Goal: Task Accomplishment & Management: Manage account settings

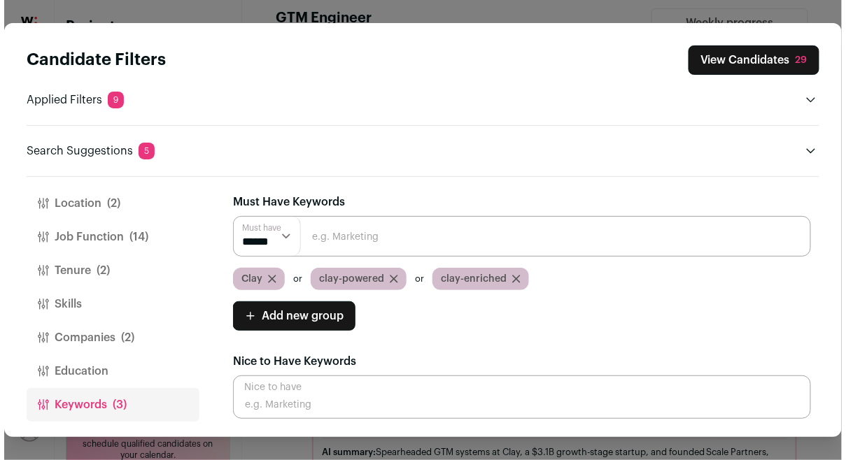
scroll to position [197, 0]
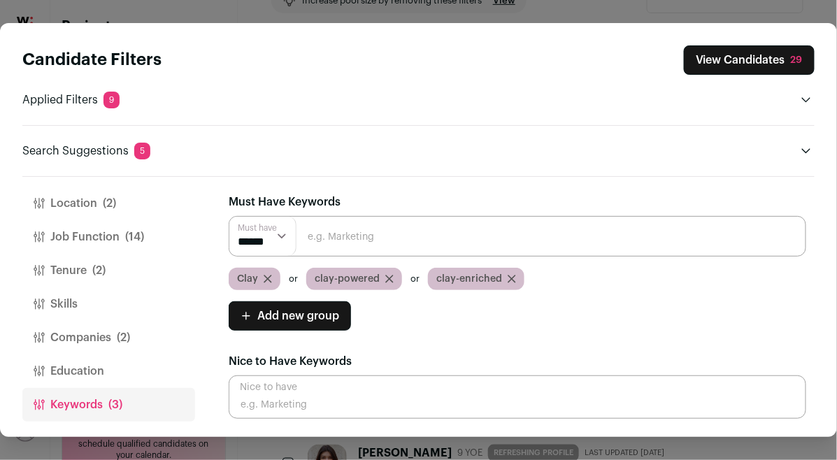
click at [749, 62] on button "View Candidates 29" at bounding box center [749, 59] width 131 height 29
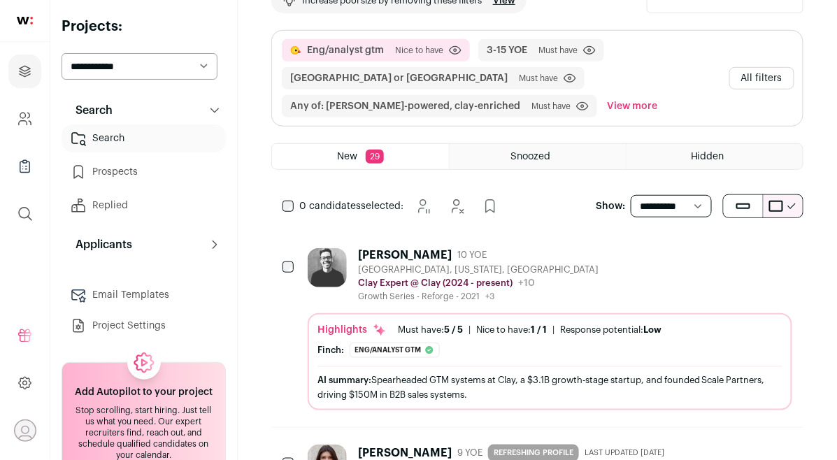
click at [401, 234] on div "[PERSON_NAME] 10 YOE [GEOGRAPHIC_DATA], [US_STATE], [GEOGRAPHIC_DATA] Clay Expe…" at bounding box center [537, 330] width 532 height 196
click at [338, 262] on img at bounding box center [327, 267] width 39 height 39
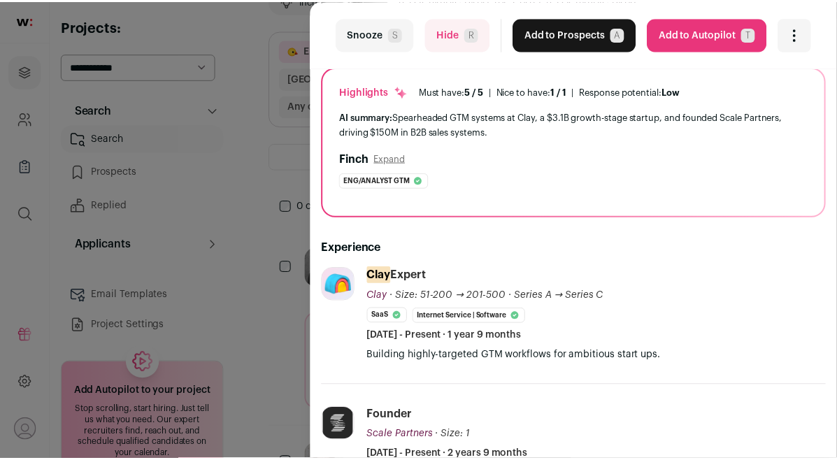
scroll to position [0, 0]
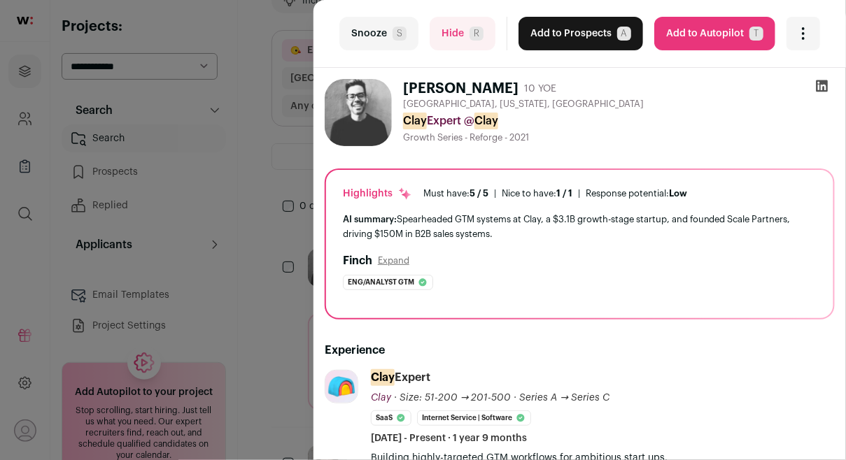
click at [815, 86] on icon at bounding box center [822, 86] width 14 height 14
click at [267, 80] on div "last Snooze S Hide R Add to Prospects A Are you sure? [PERSON_NAME] is already …" at bounding box center [423, 230] width 846 height 460
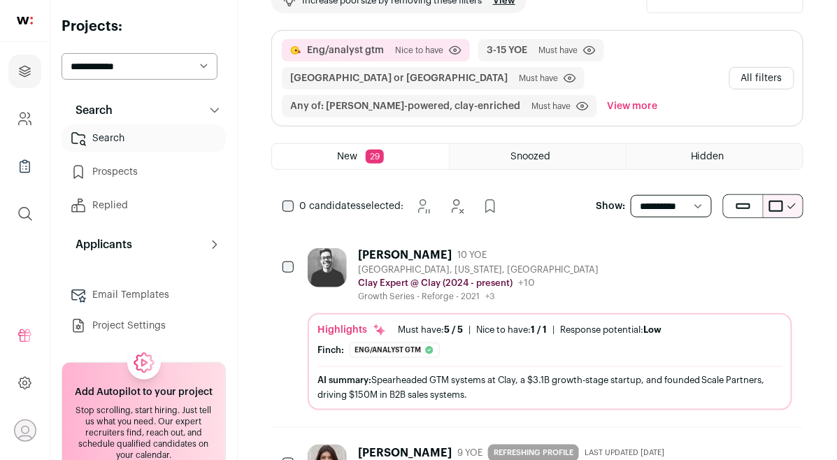
click at [176, 178] on link "Prospects" at bounding box center [144, 172] width 164 height 28
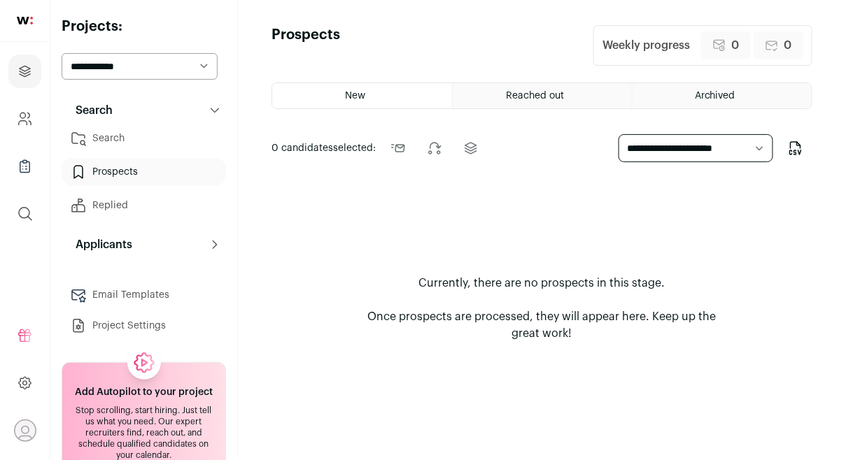
click at [155, 215] on link "Replied" at bounding box center [144, 206] width 164 height 28
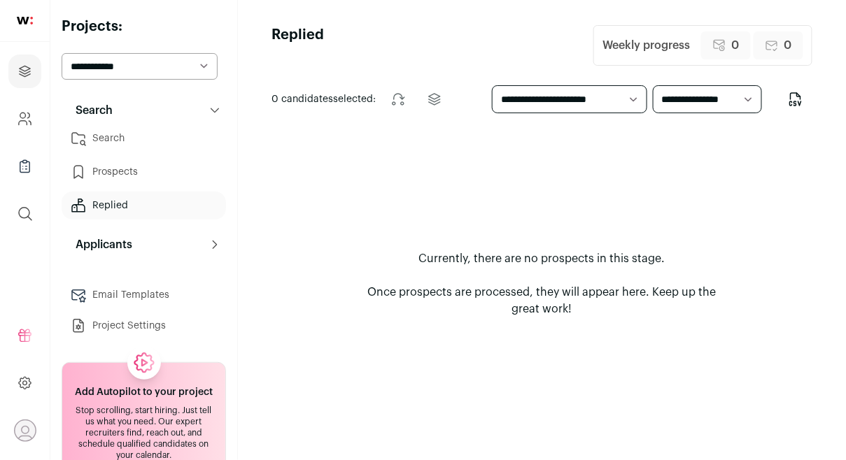
click at [136, 171] on link "Prospects" at bounding box center [144, 172] width 164 height 28
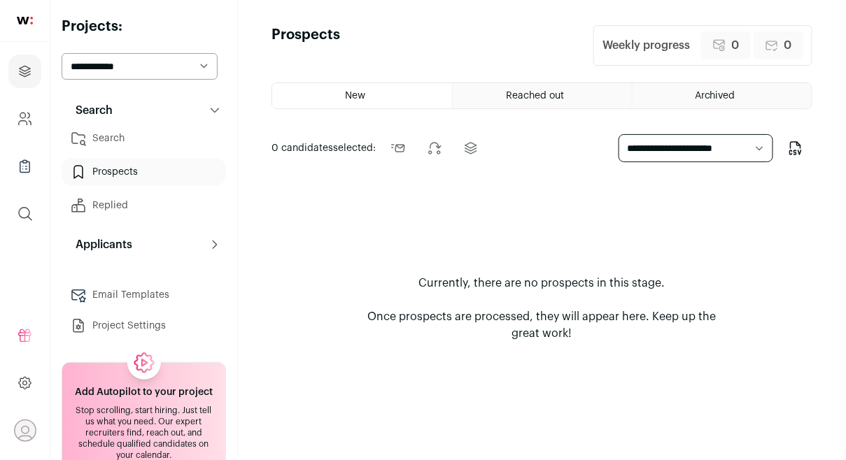
click at [136, 145] on link "Search" at bounding box center [144, 139] width 164 height 28
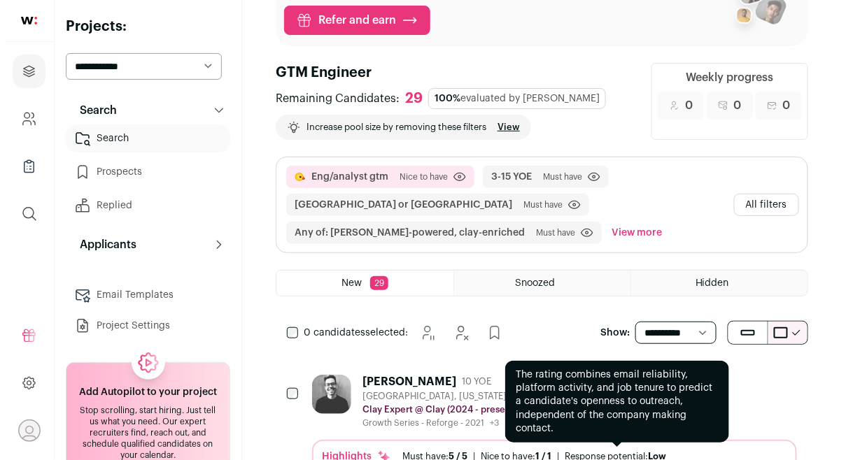
scroll to position [60, 0]
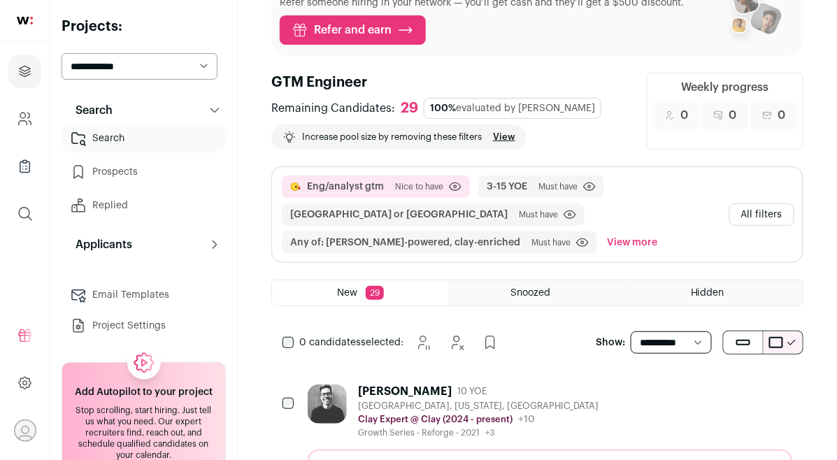
click at [772, 216] on button "All filters" at bounding box center [762, 215] width 65 height 22
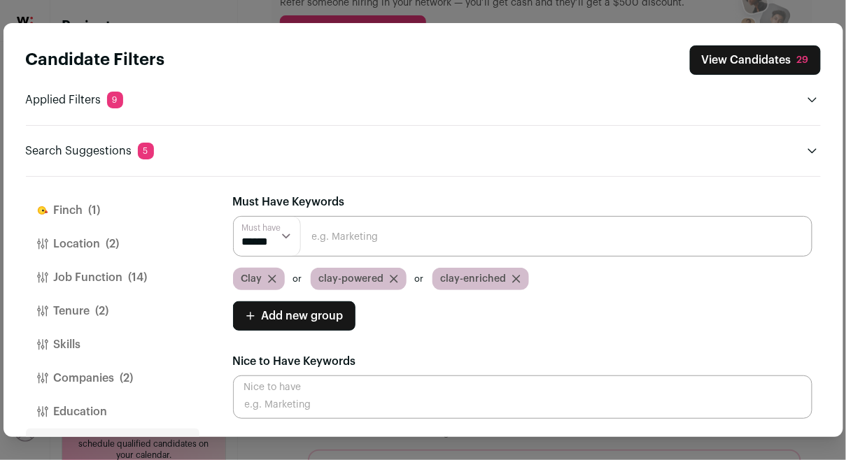
click at [111, 271] on button "Job Function (14)" at bounding box center [112, 278] width 173 height 34
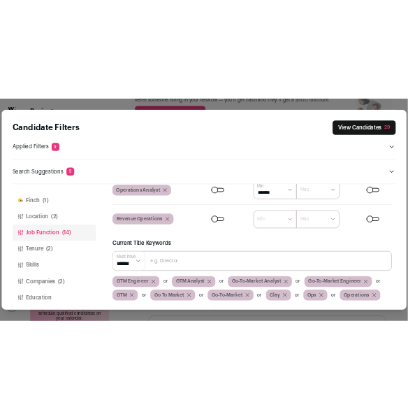
scroll to position [201, 0]
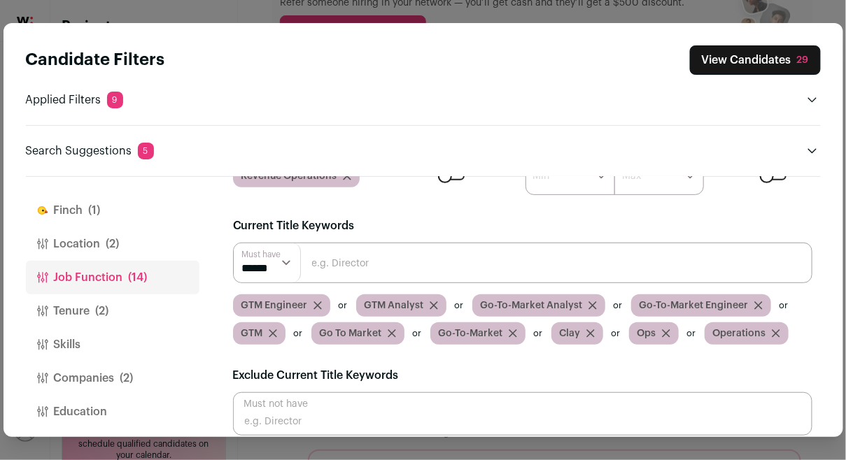
click at [348, 259] on input "Close modal via background" at bounding box center [522, 263] width 579 height 41
type input "Growth"
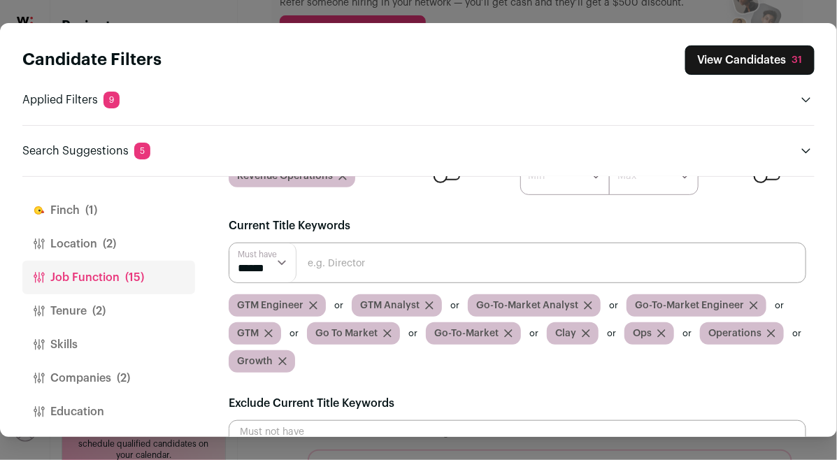
click at [709, 64] on button "View Candidates 31" at bounding box center [749, 59] width 129 height 29
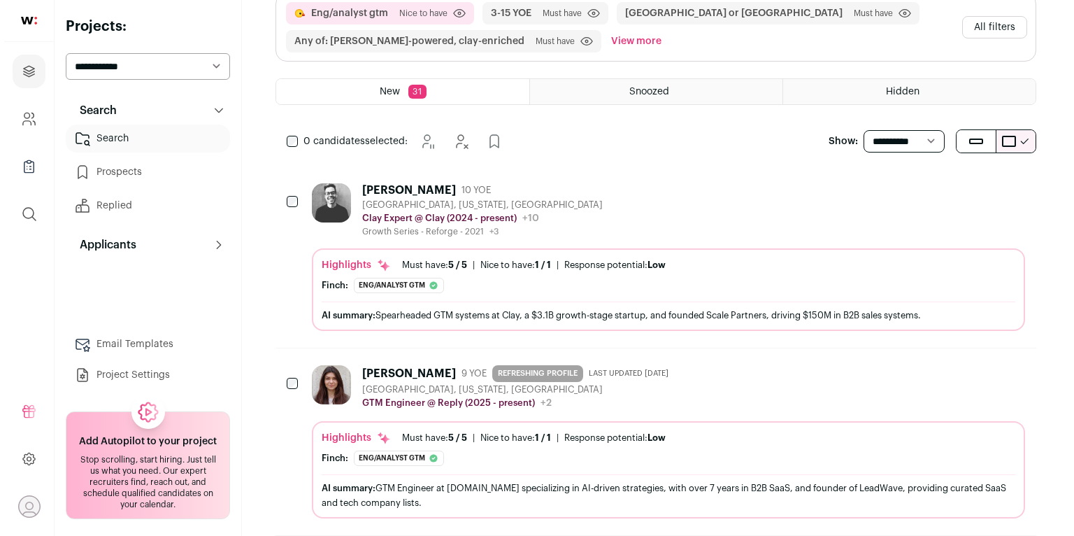
scroll to position [270, 0]
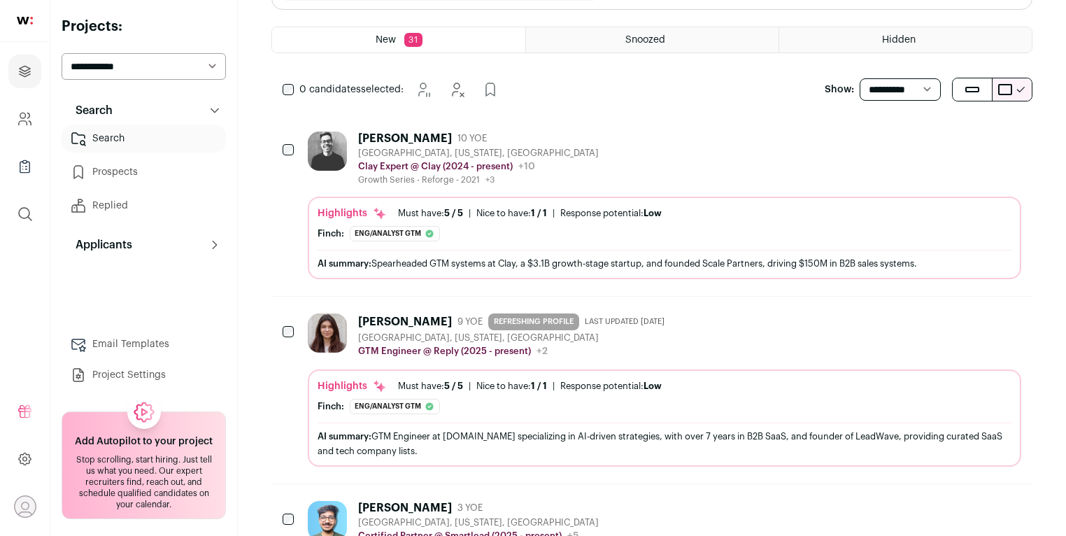
click at [315, 151] on img at bounding box center [327, 151] width 39 height 39
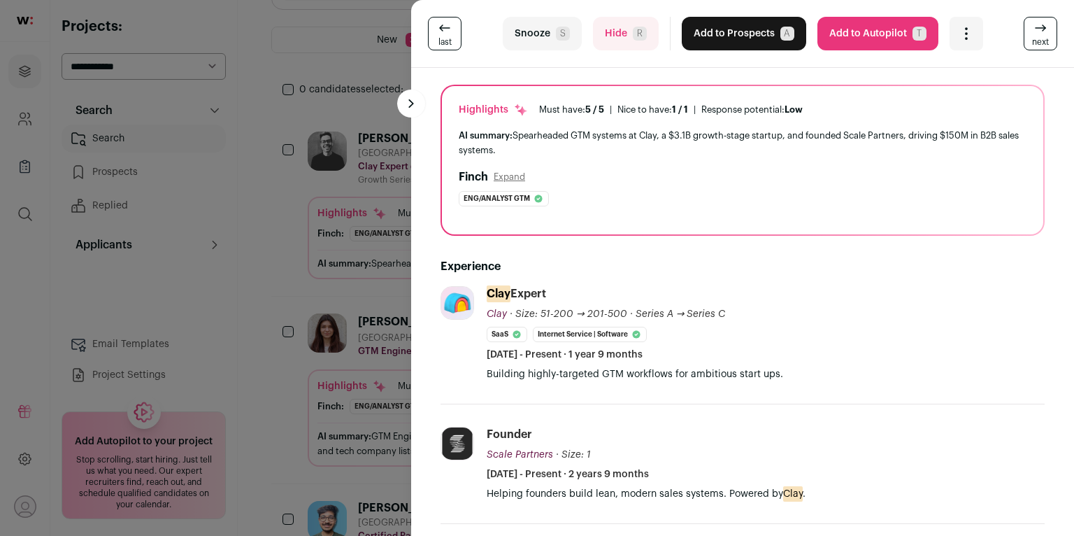
scroll to position [0, 0]
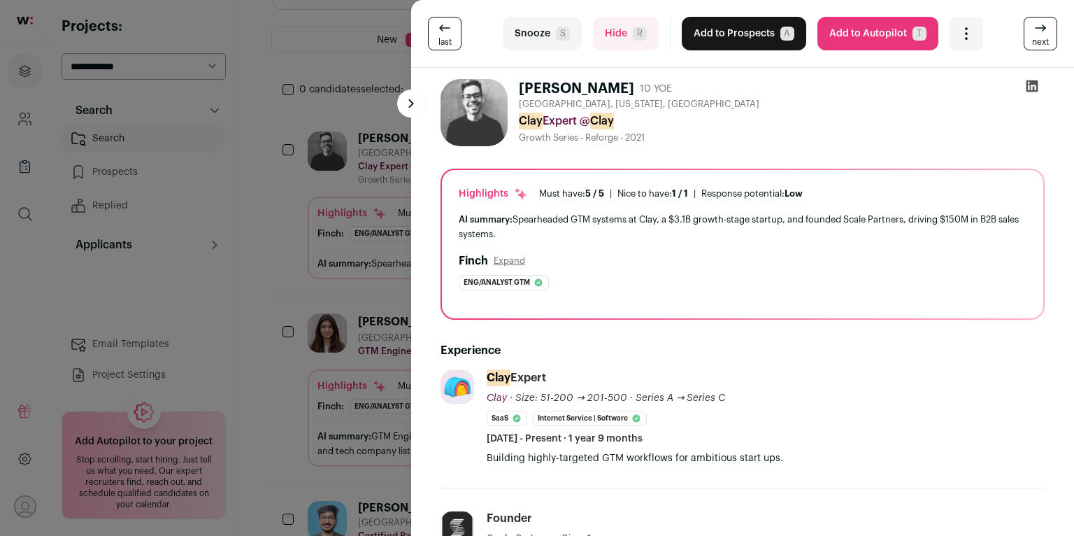
click at [541, 45] on button "Snooze S" at bounding box center [542, 34] width 79 height 34
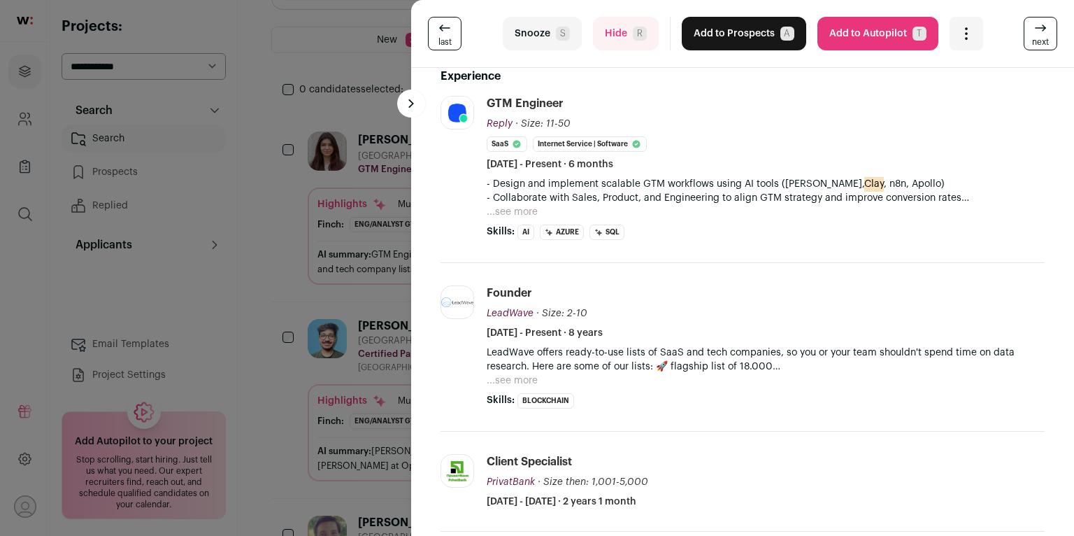
scroll to position [334, 0]
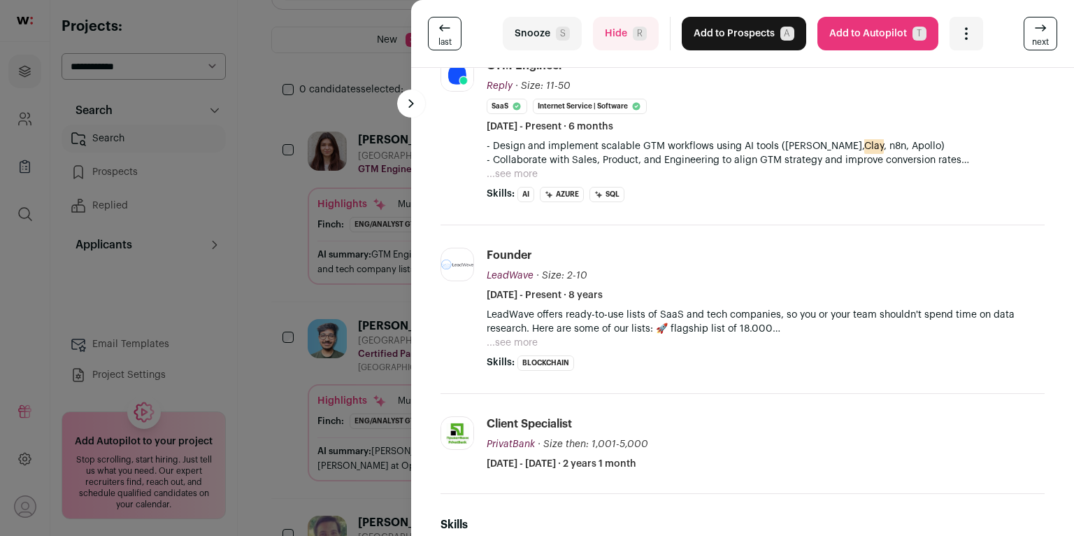
click at [511, 341] on button "...see more" at bounding box center [512, 343] width 51 height 14
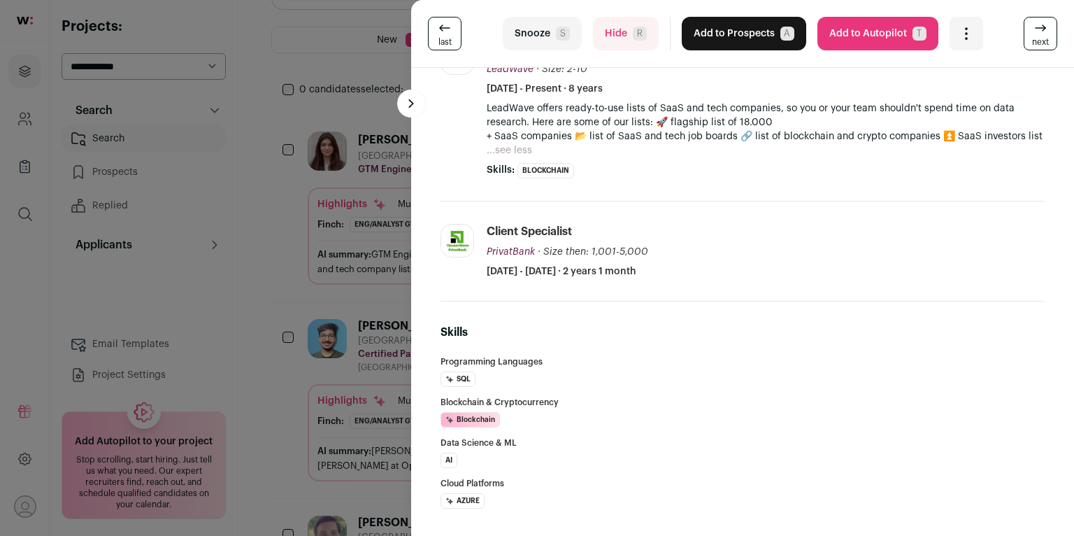
scroll to position [0, 0]
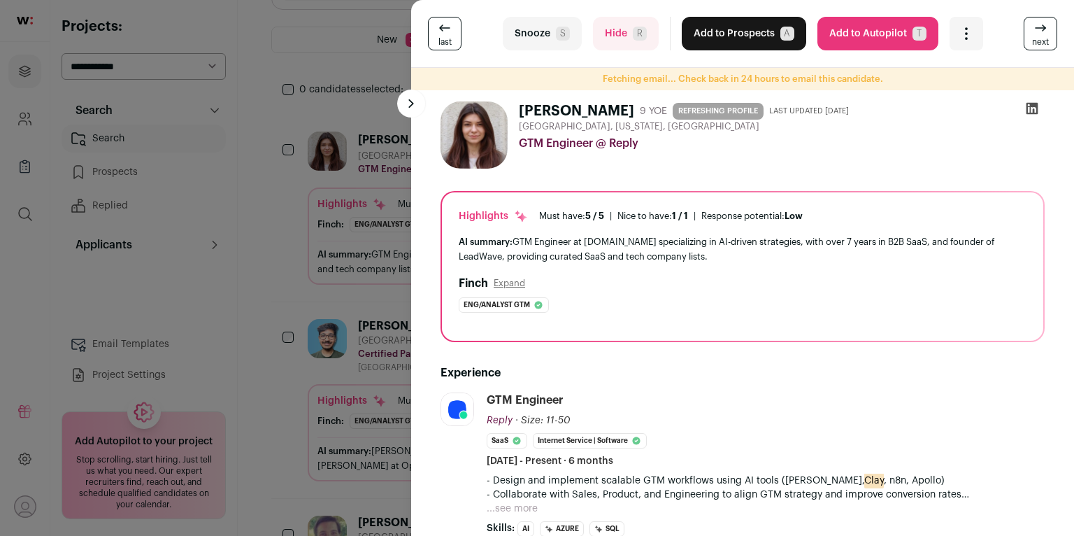
click at [837, 105] on icon at bounding box center [1033, 109] width 12 height 12
click at [753, 41] on button "Add to Prospects A" at bounding box center [744, 34] width 125 height 34
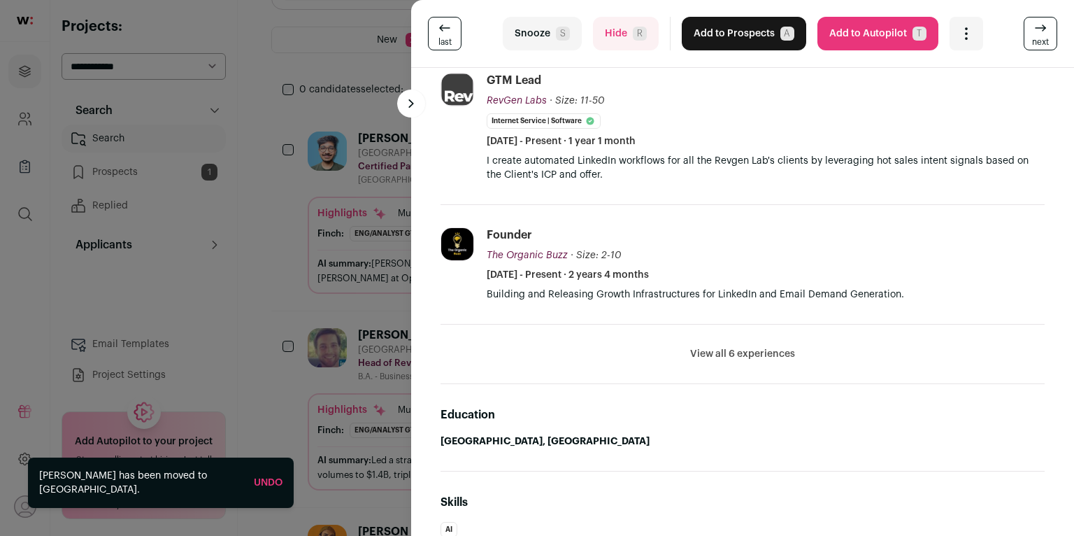
scroll to position [421, 0]
click at [729, 346] on button "View all 6 experiences" at bounding box center [742, 353] width 105 height 14
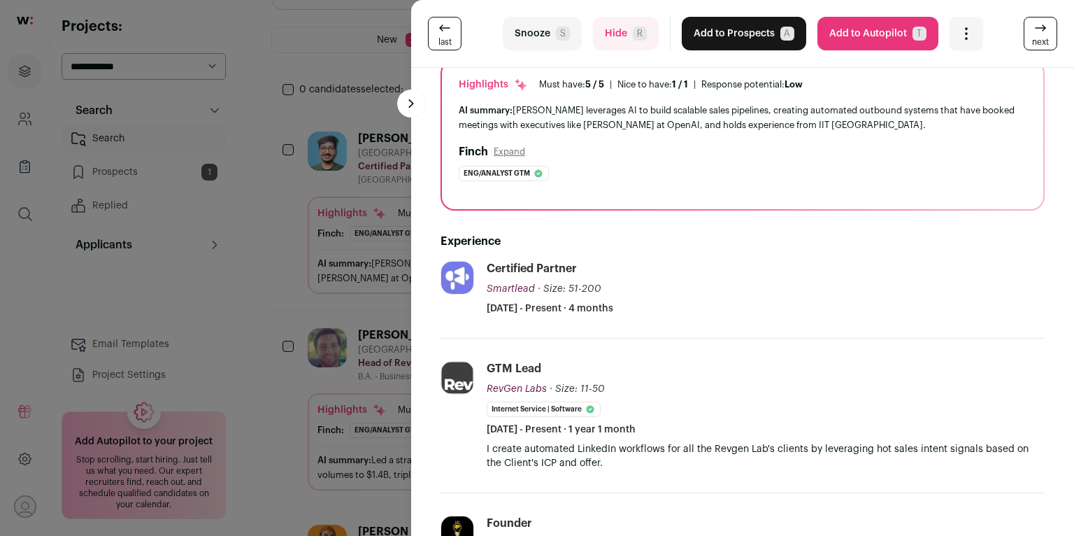
scroll to position [0, 0]
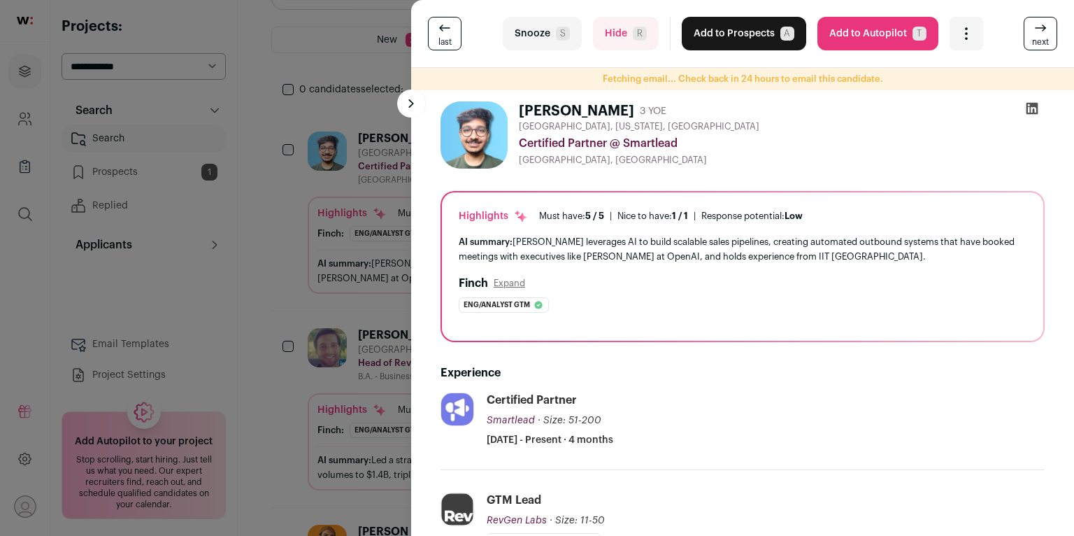
click at [731, 34] on button "Add to Prospects A" at bounding box center [744, 34] width 125 height 34
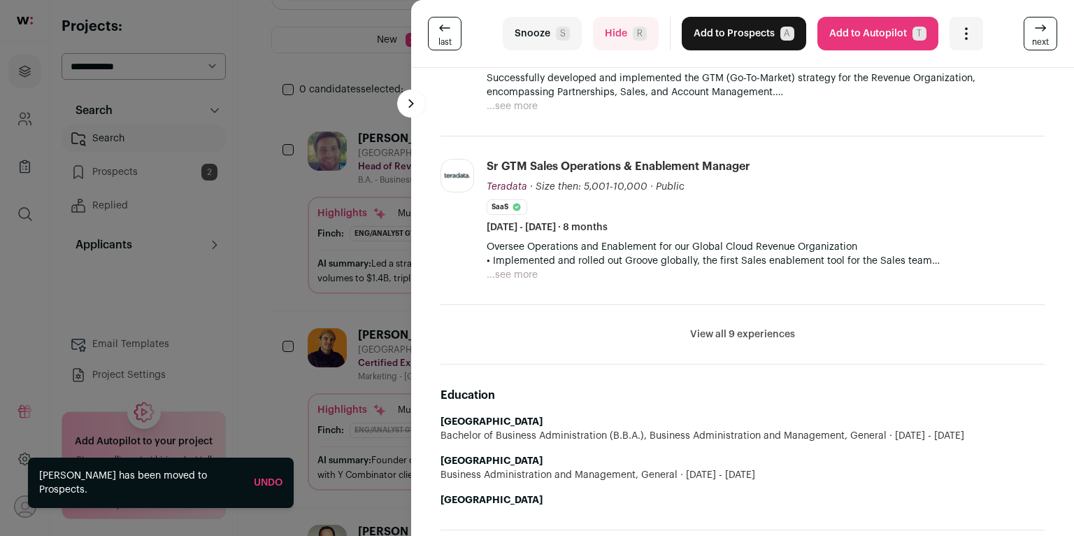
scroll to position [576, 0]
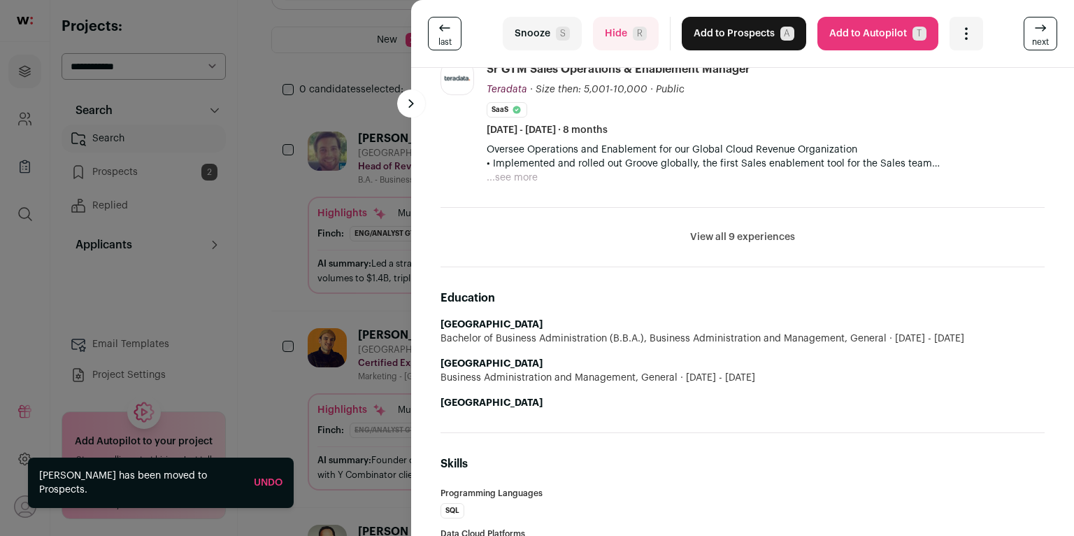
click at [379, 200] on div "last Snooze S Hide R Add to Prospects A Are you sure? [PERSON_NAME] is already …" at bounding box center [537, 268] width 1074 height 536
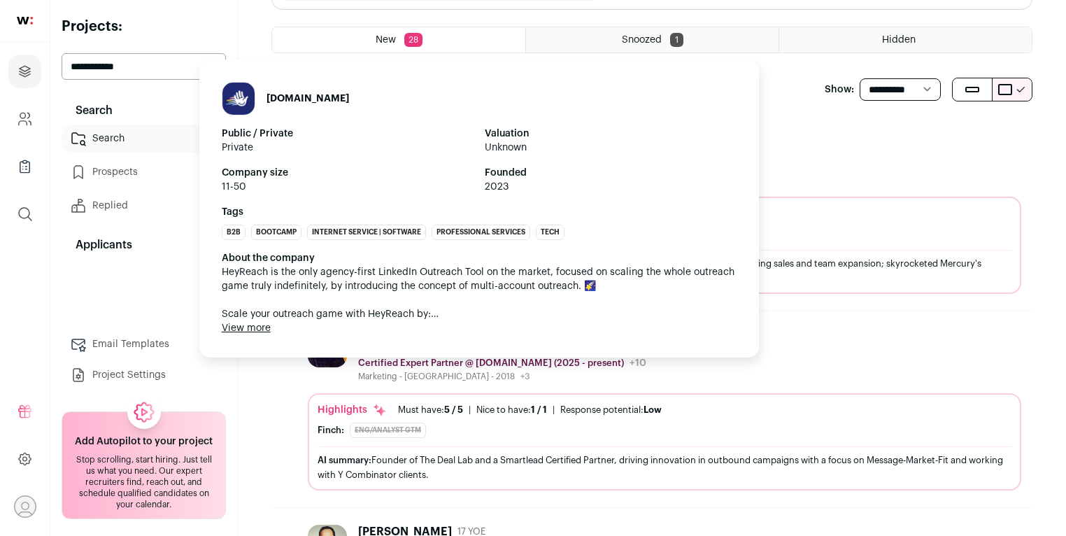
click at [369, 341] on div "[DOMAIN_NAME] Public / Private Private Valuation Unknown Company size 11-50 Fou…" at bounding box center [479, 204] width 560 height 306
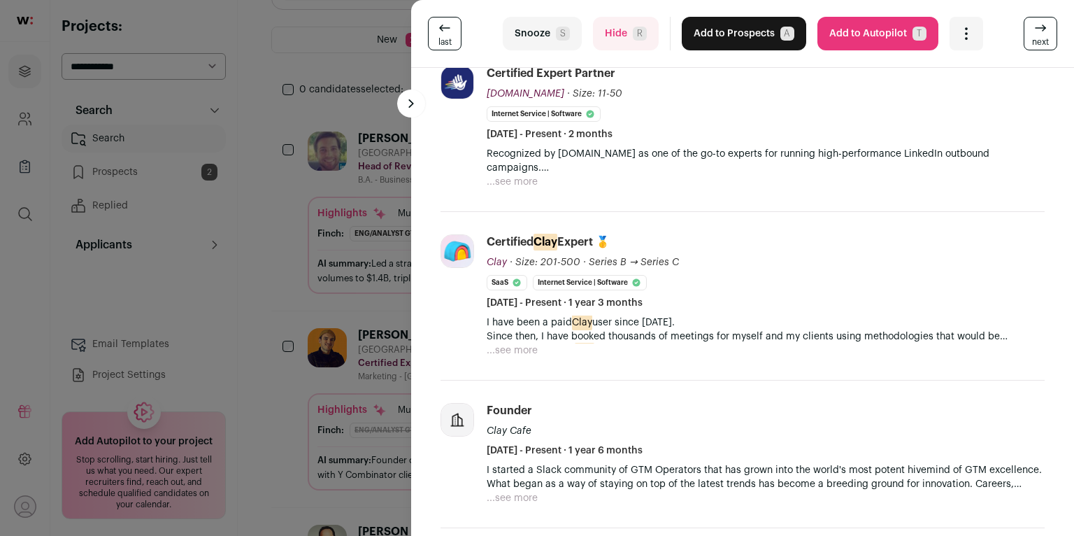
scroll to position [0, 0]
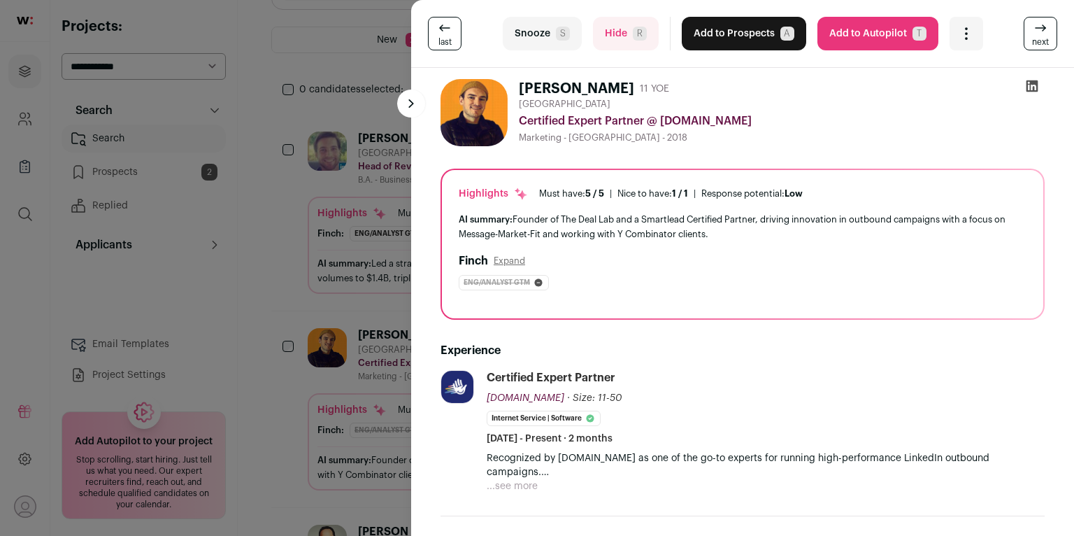
click at [837, 85] on icon at bounding box center [1032, 86] width 14 height 14
click at [556, 38] on span "S" at bounding box center [563, 34] width 14 height 14
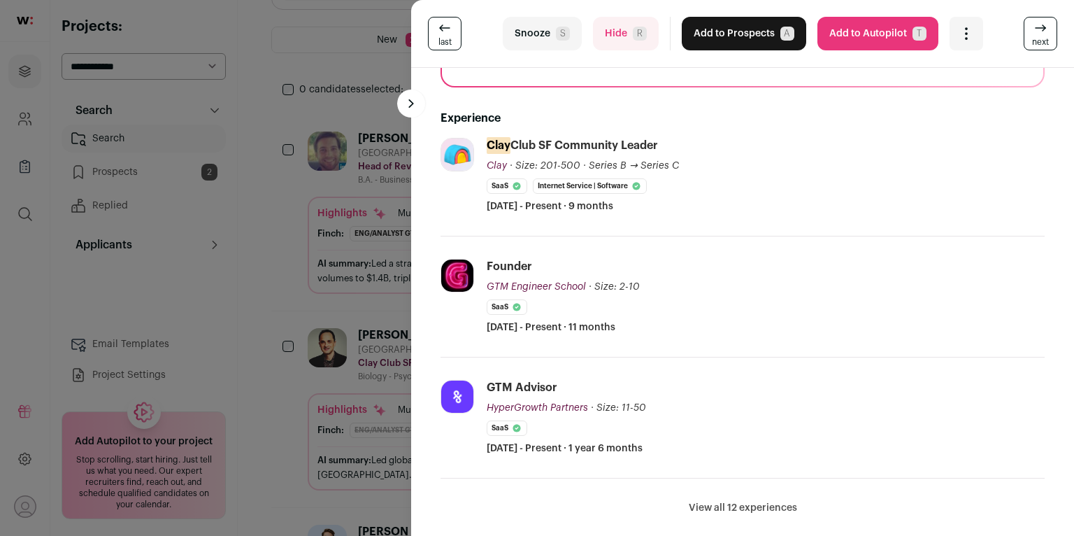
scroll to position [239, 0]
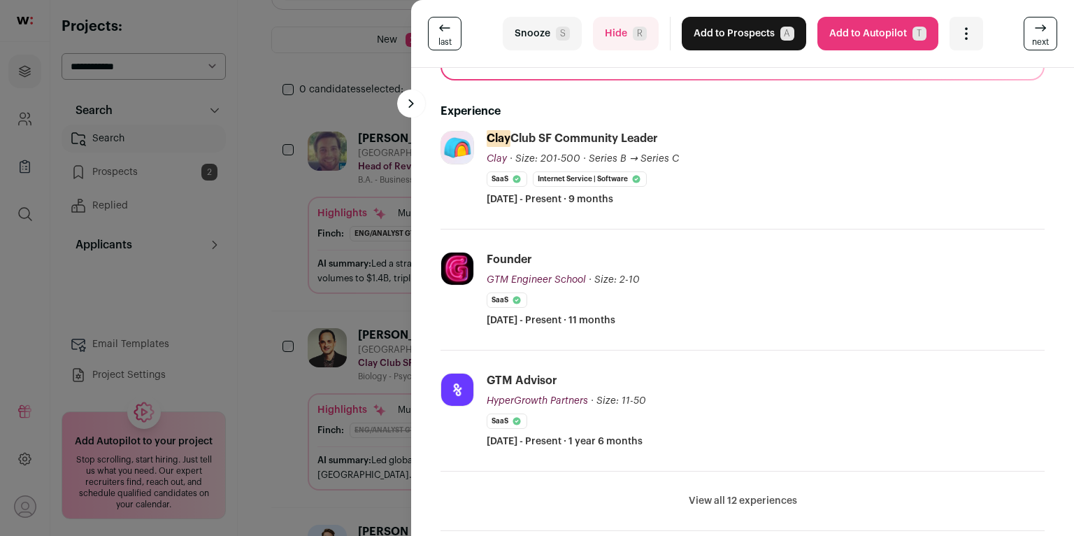
click at [767, 460] on button "View all 12 experiences" at bounding box center [743, 501] width 108 height 14
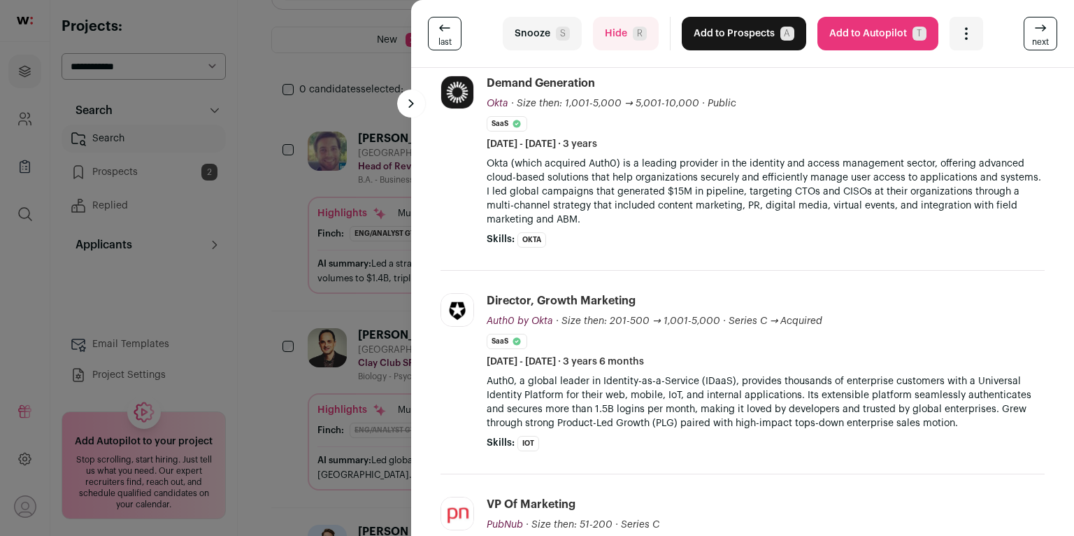
scroll to position [747, 0]
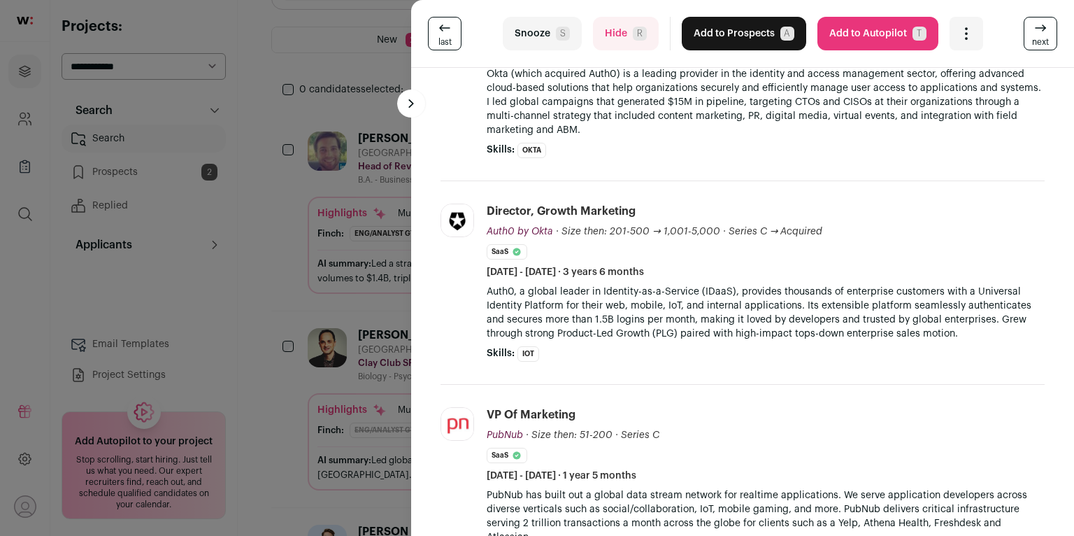
click at [550, 40] on button "Snooze S" at bounding box center [542, 34] width 79 height 34
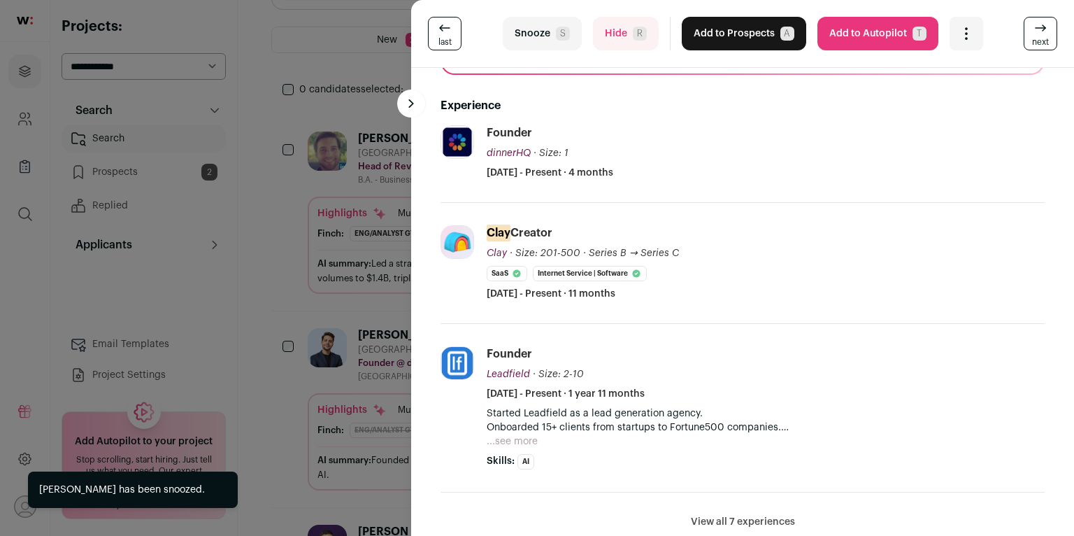
scroll to position [251, 0]
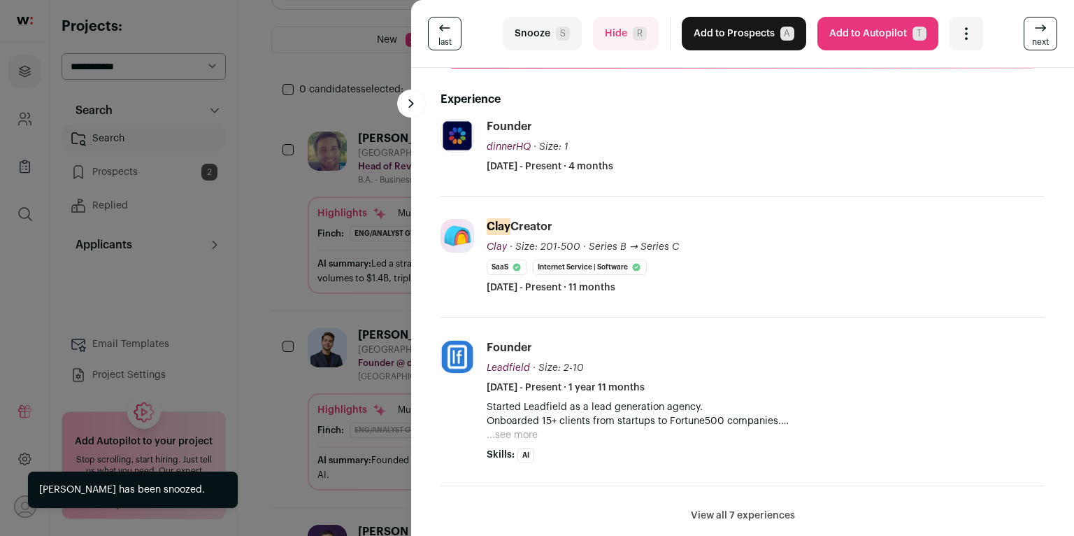
click at [753, 460] on li "View all 7 experiences View less" at bounding box center [743, 515] width 604 height 59
click at [756, 460] on button "View all 7 experiences" at bounding box center [743, 516] width 104 height 14
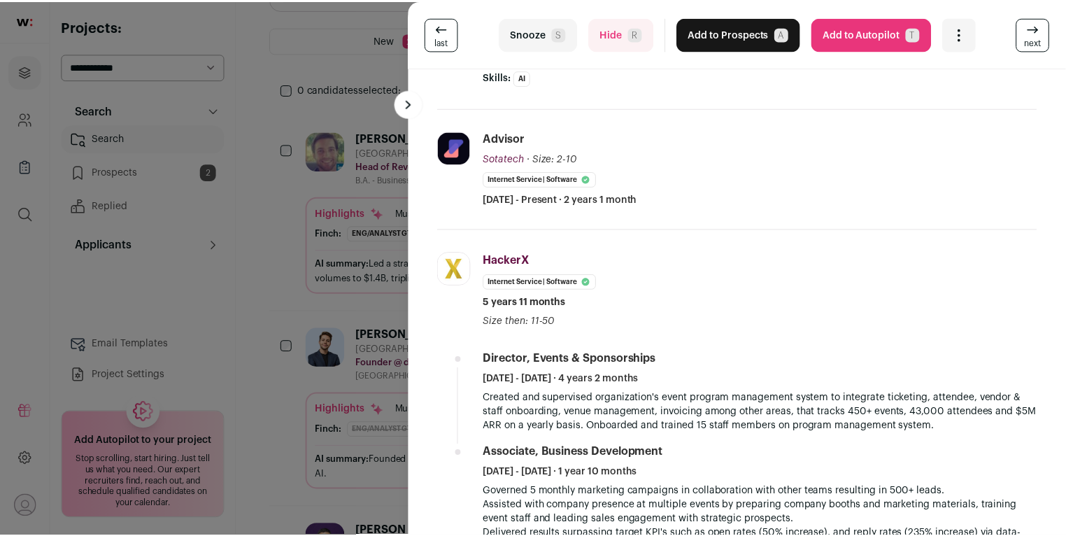
scroll to position [669, 0]
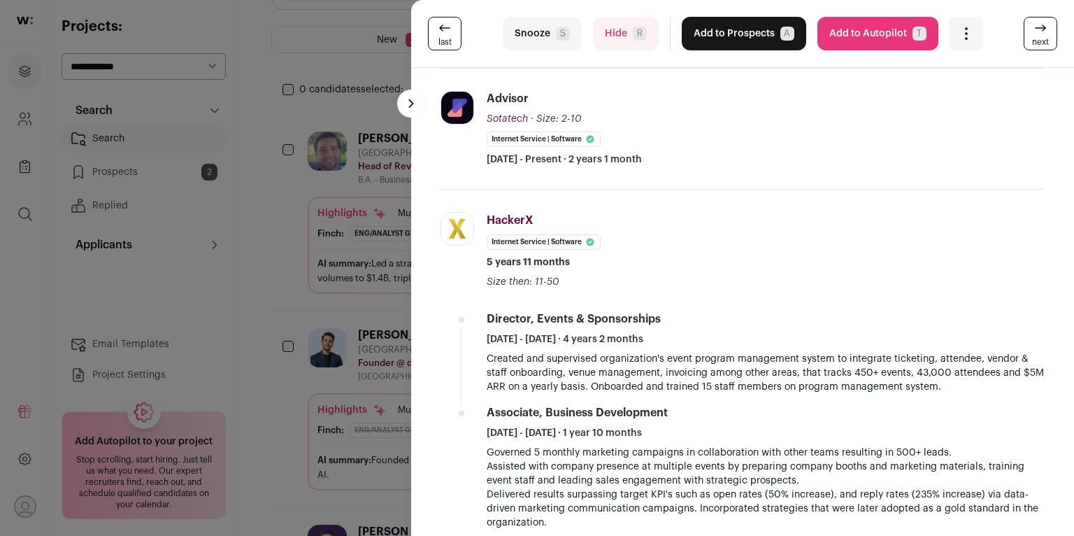
click at [404, 201] on div "last Snooze S Hide R Add to Prospects A Are you sure? [PERSON_NAME] is already …" at bounding box center [537, 268] width 1074 height 536
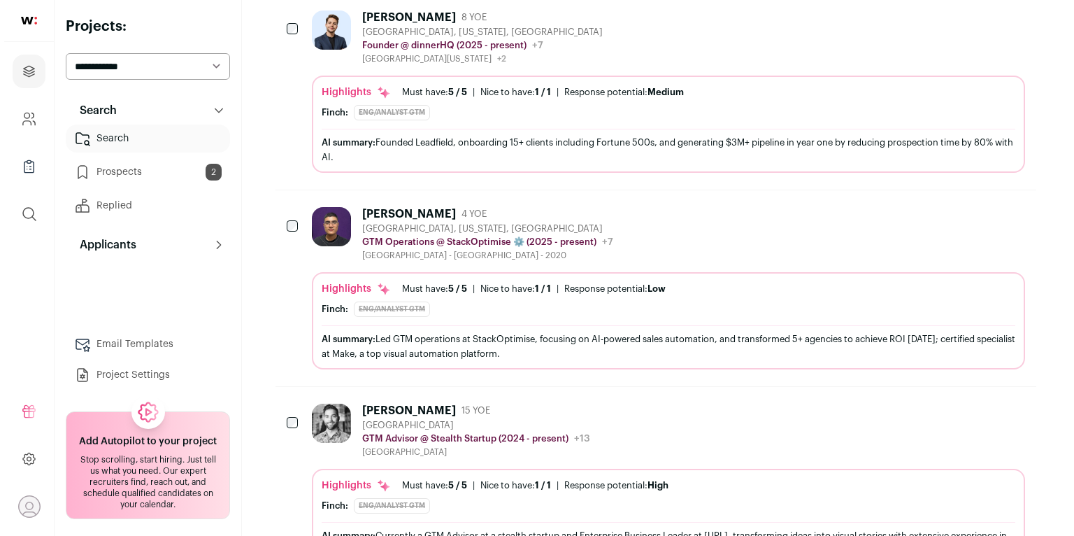
scroll to position [592, 0]
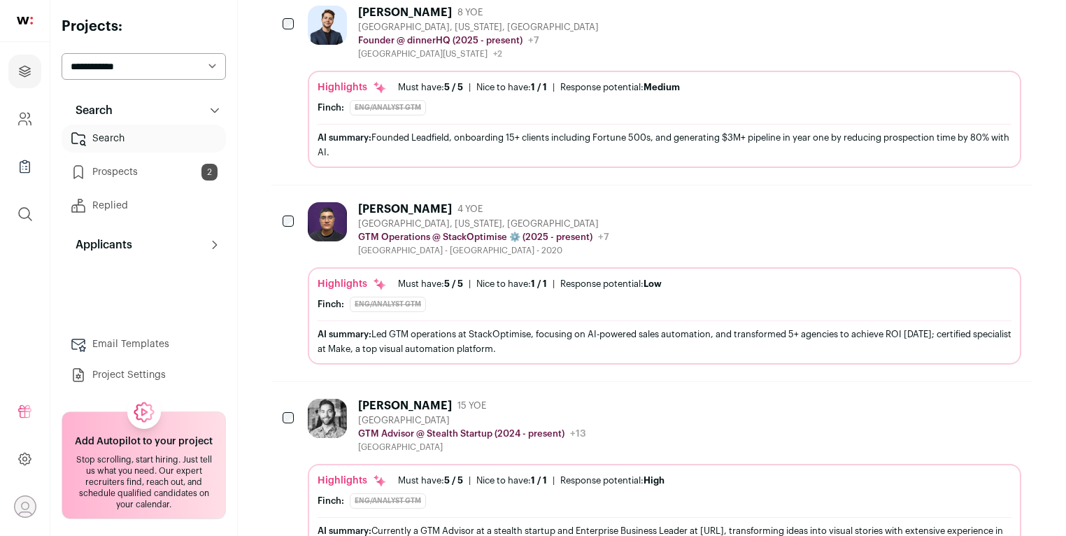
click at [534, 267] on div "Highlights Must have: 5 / 5 How many must haves have been fulfilled? | [GEOGRAP…" at bounding box center [664, 315] width 713 height 97
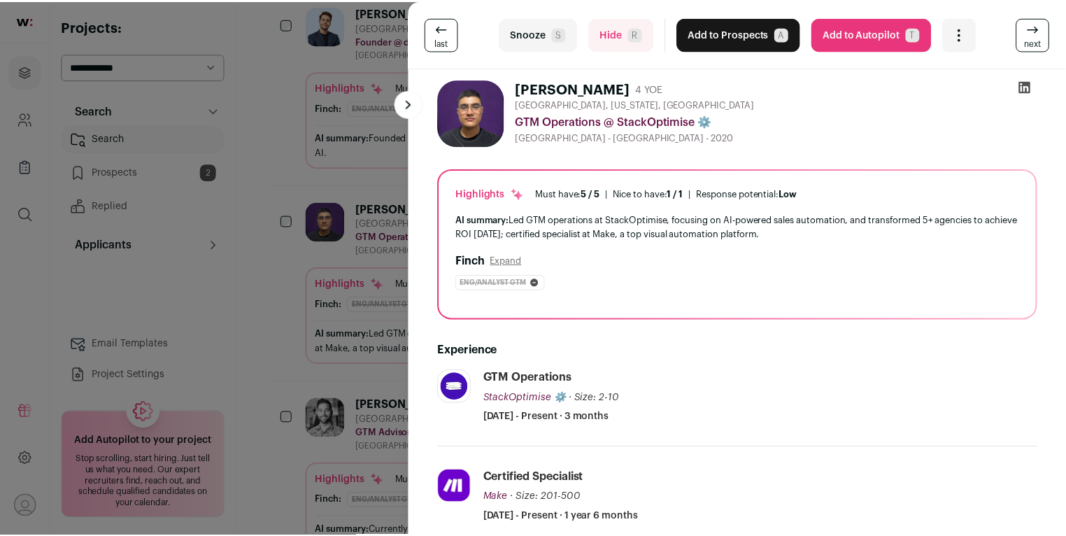
scroll to position [209, 0]
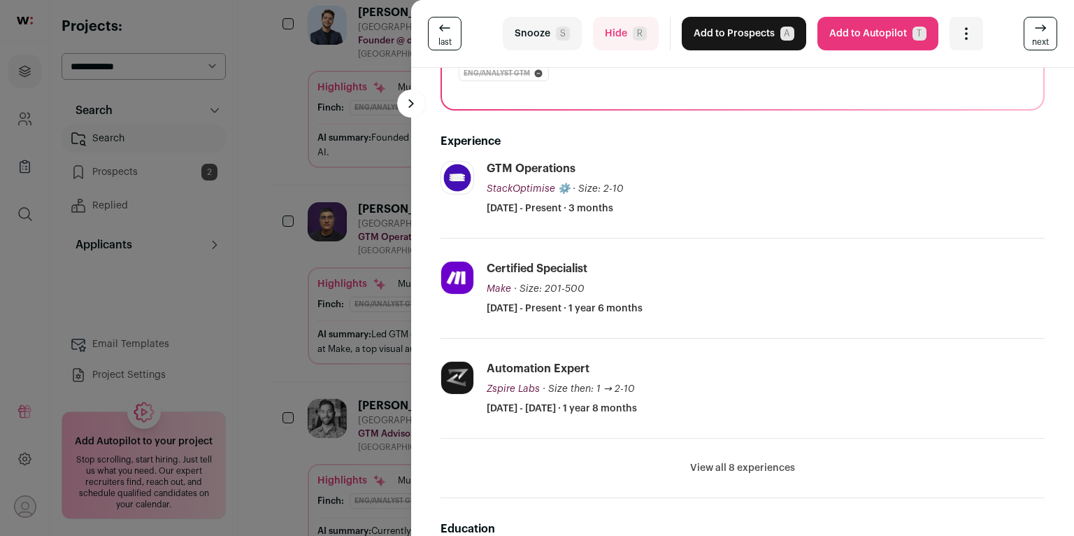
click at [385, 290] on div "last Snooze S Hide R Add to Prospects A Are you sure? [PERSON_NAME] is already …" at bounding box center [537, 268] width 1074 height 536
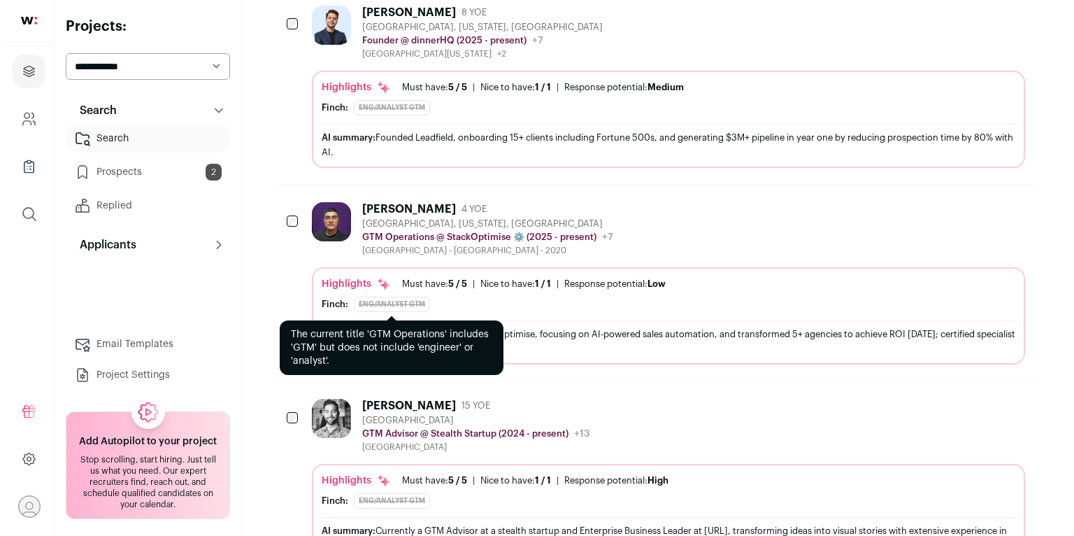
scroll to position [697, 0]
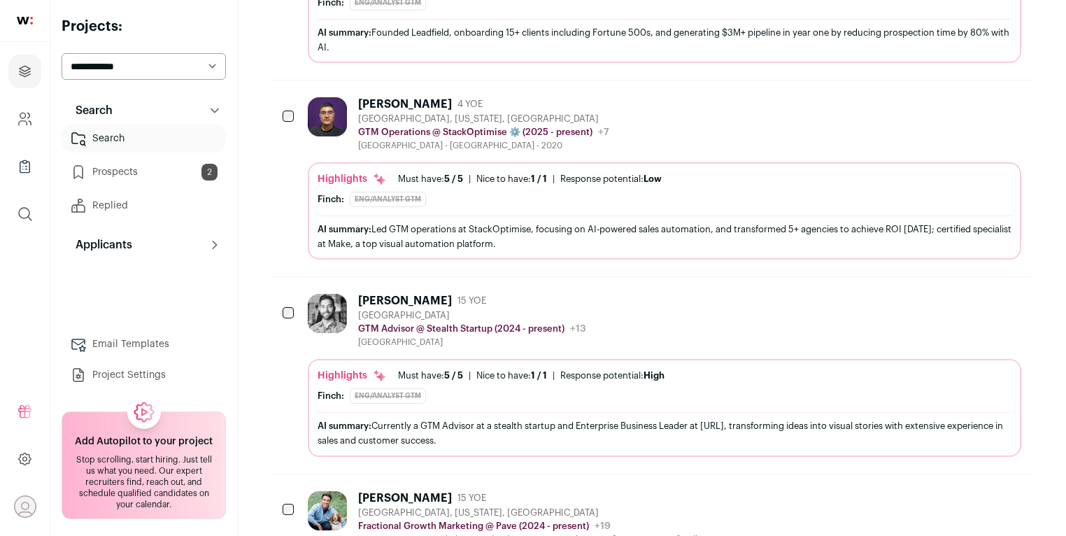
click at [560, 359] on div "Highlights Must have: 5 / 5 How many must haves have been fulfilled? | [GEOGRAP…" at bounding box center [664, 407] width 713 height 97
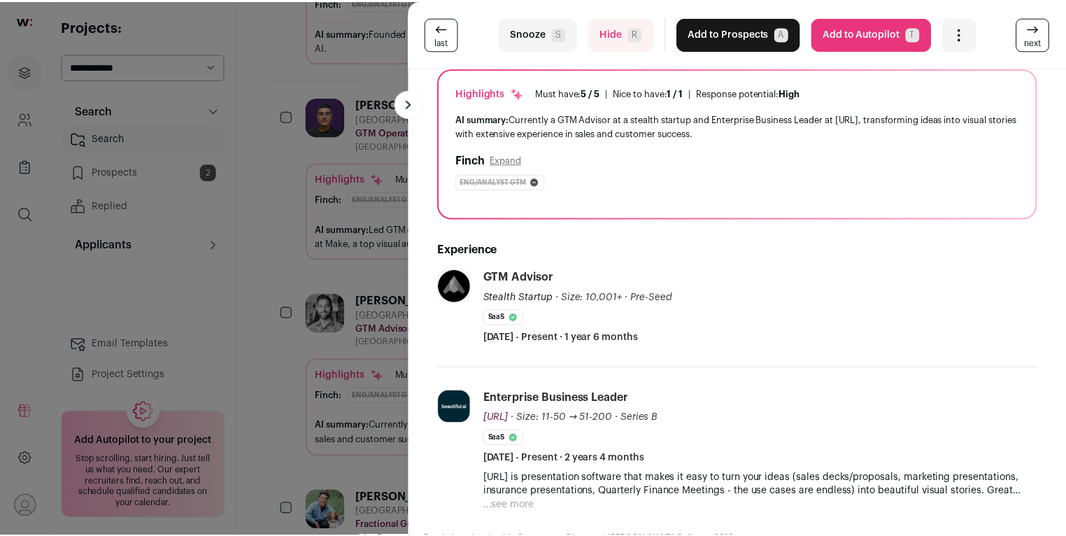
scroll to position [218, 0]
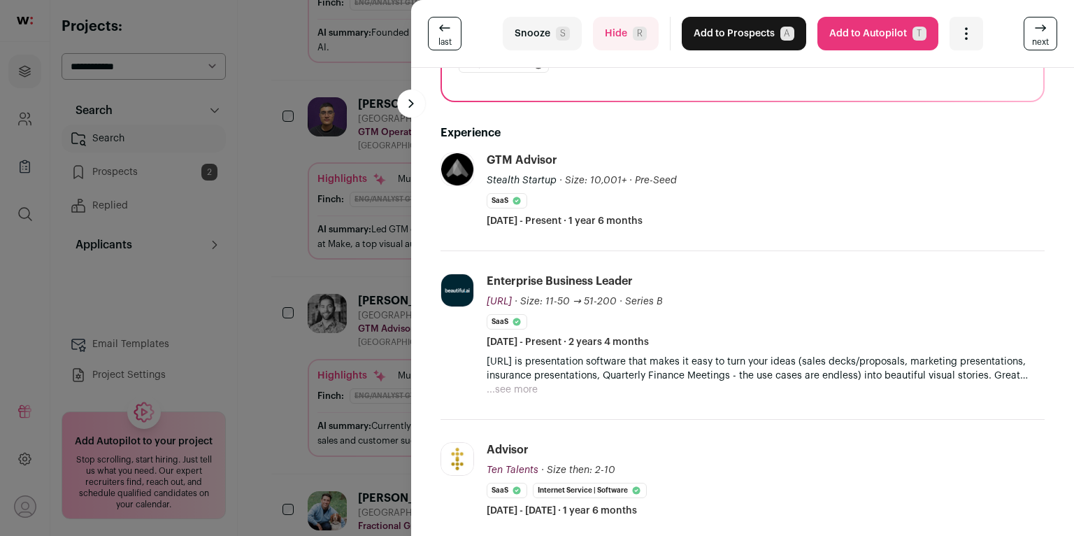
click at [306, 388] on div "last Snooze S Hide R Add to Prospects A Are you sure? [PERSON_NAME] is already …" at bounding box center [537, 268] width 1074 height 536
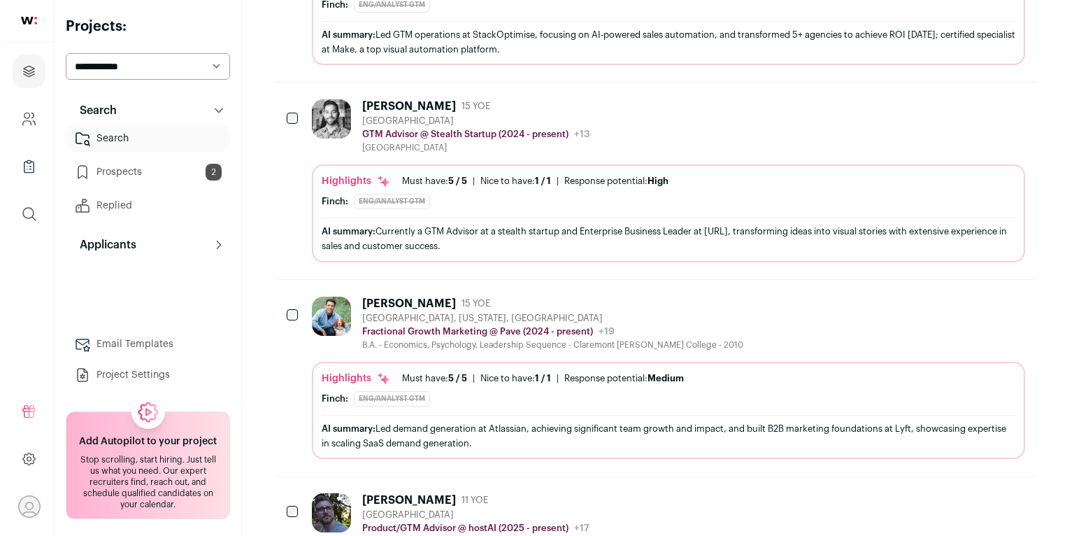
scroll to position [893, 0]
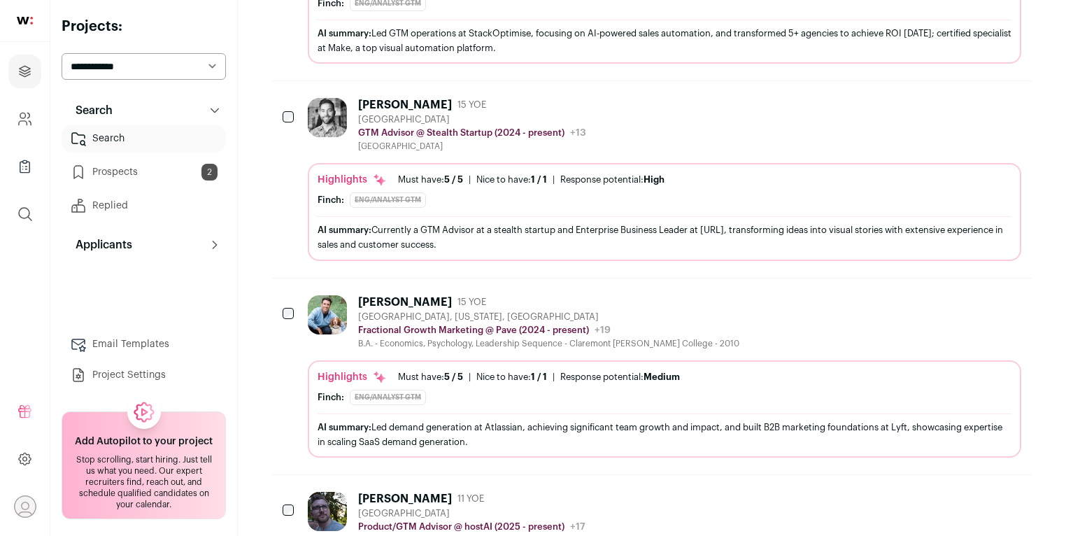
click at [388, 360] on div "Highlights Must have: 5 / 5 How many must haves have been fulfilled? | [GEOGRAP…" at bounding box center [664, 408] width 713 height 97
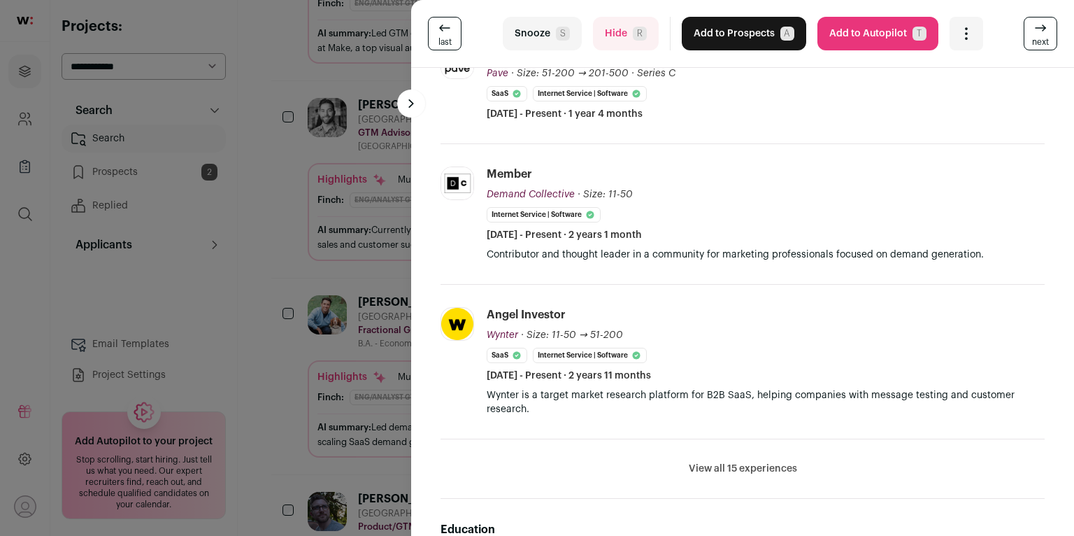
scroll to position [327, 0]
click at [738, 460] on button "View all 15 experiences" at bounding box center [743, 467] width 108 height 14
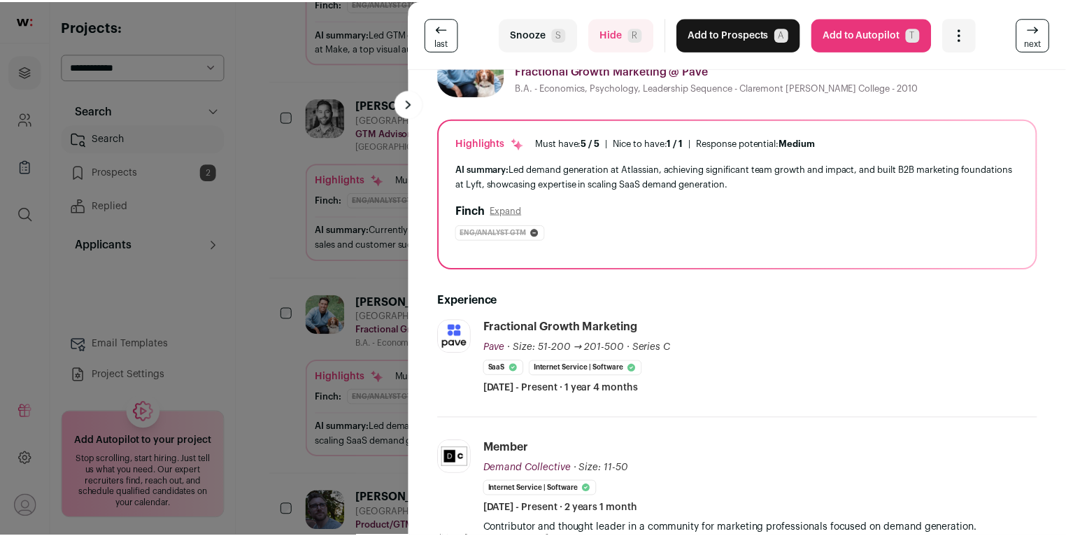
scroll to position [0, 0]
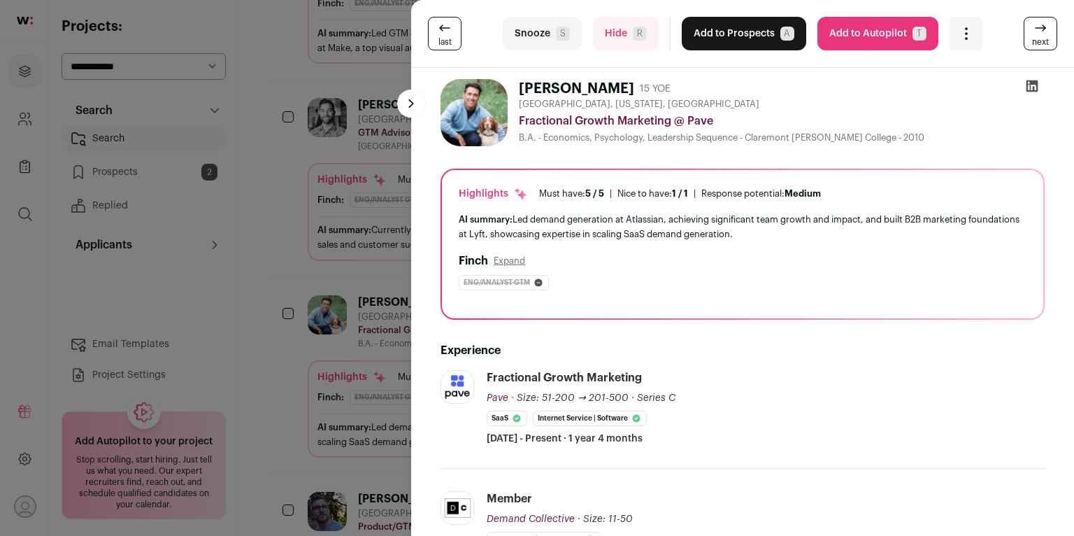
click at [837, 80] on icon at bounding box center [1033, 86] width 12 height 12
click at [371, 285] on div "last Snooze S Hide R Add to Prospects A Are you sure? [PERSON_NAME] is already …" at bounding box center [537, 268] width 1074 height 536
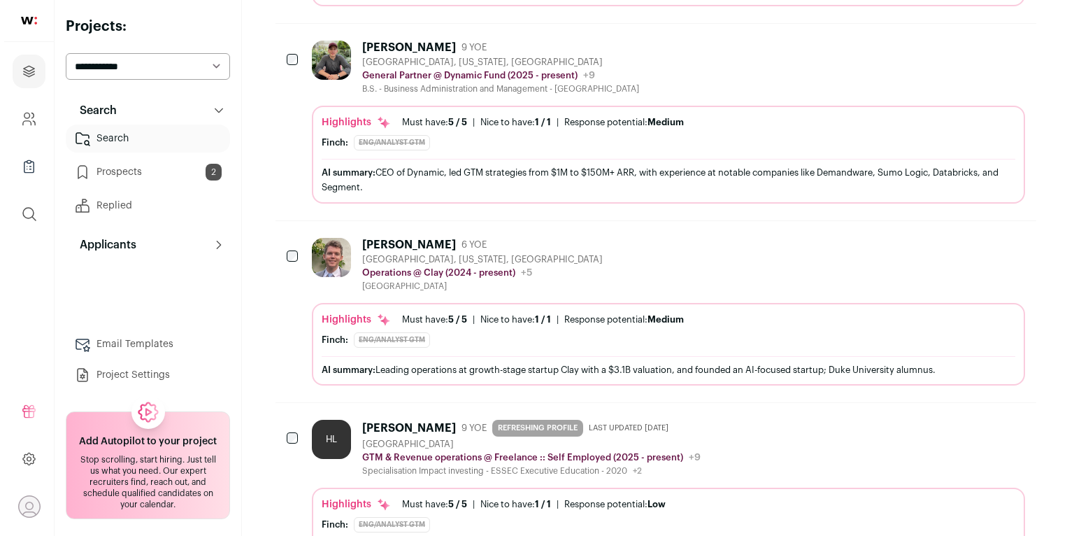
scroll to position [1791, 0]
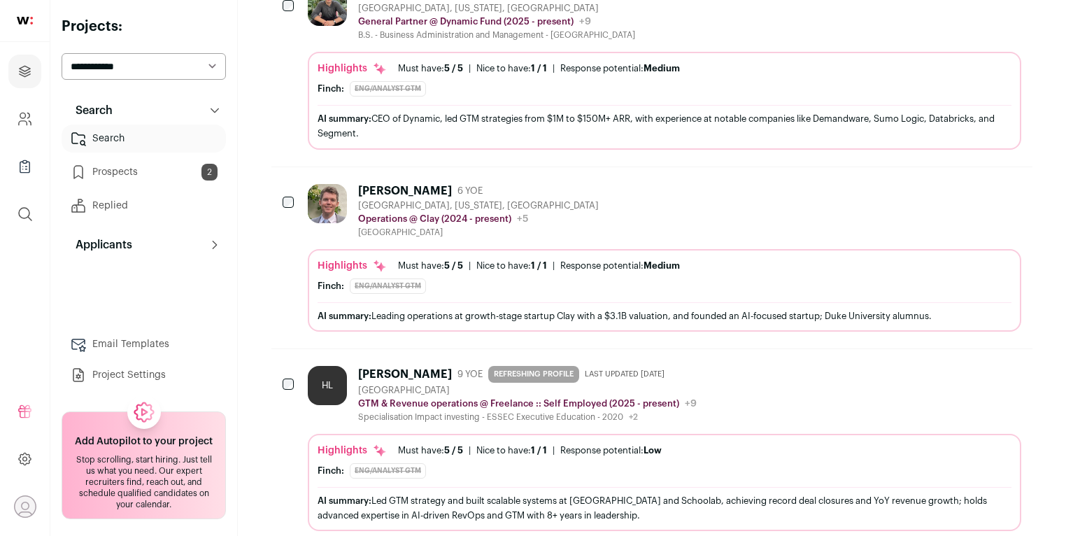
click at [536, 261] on span "1 / 1" at bounding box center [539, 265] width 16 height 9
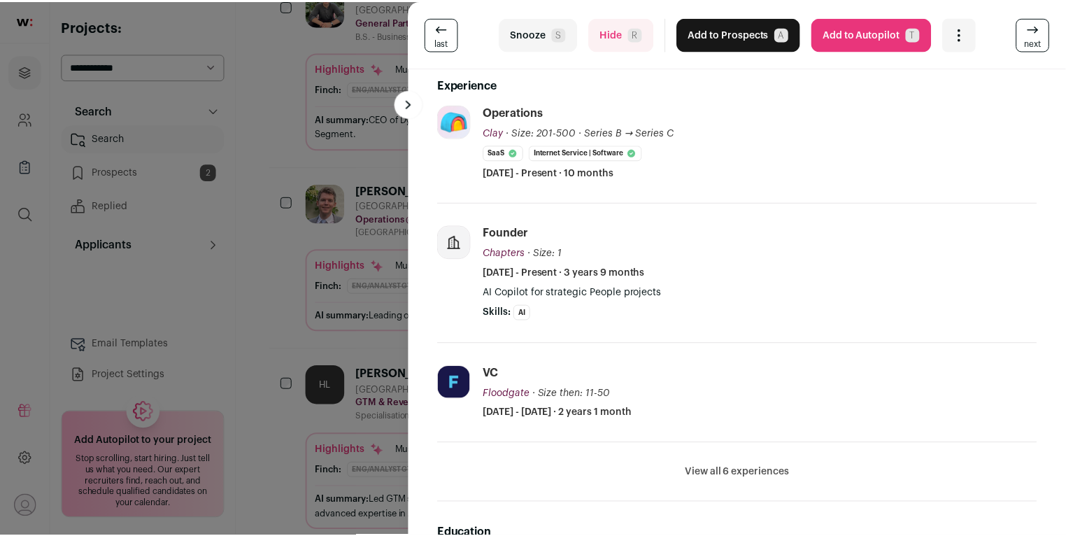
scroll to position [310, 0]
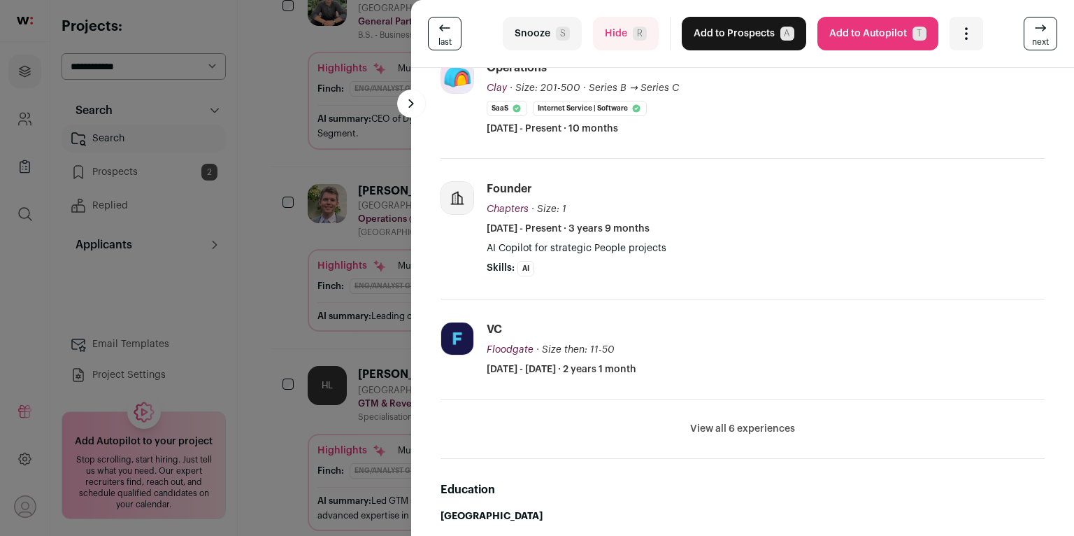
click at [399, 269] on div "last Snooze S Hide R Add to Prospects A Are you sure? [PERSON_NAME] is already …" at bounding box center [537, 268] width 1074 height 536
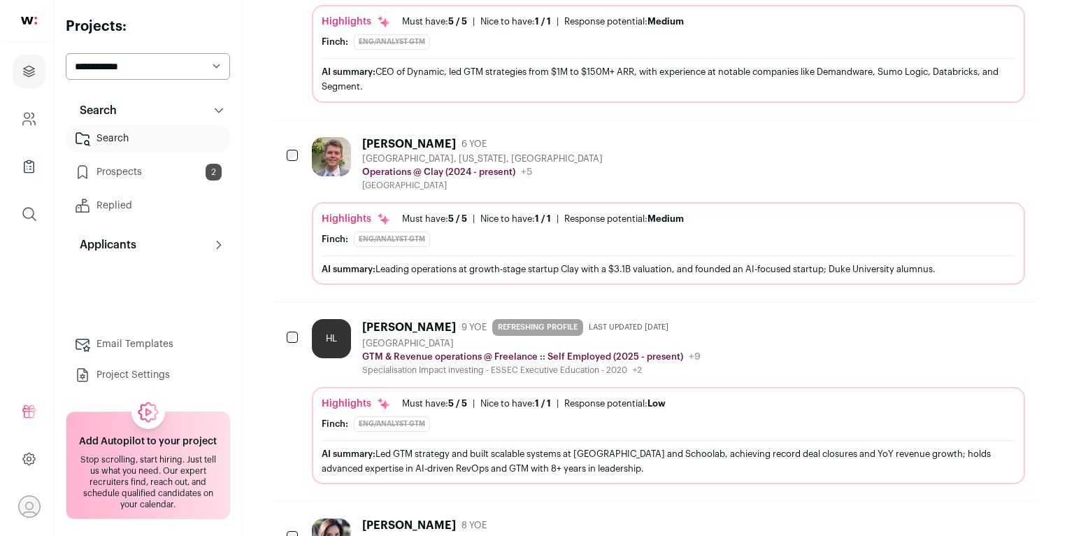
scroll to position [1894, 0]
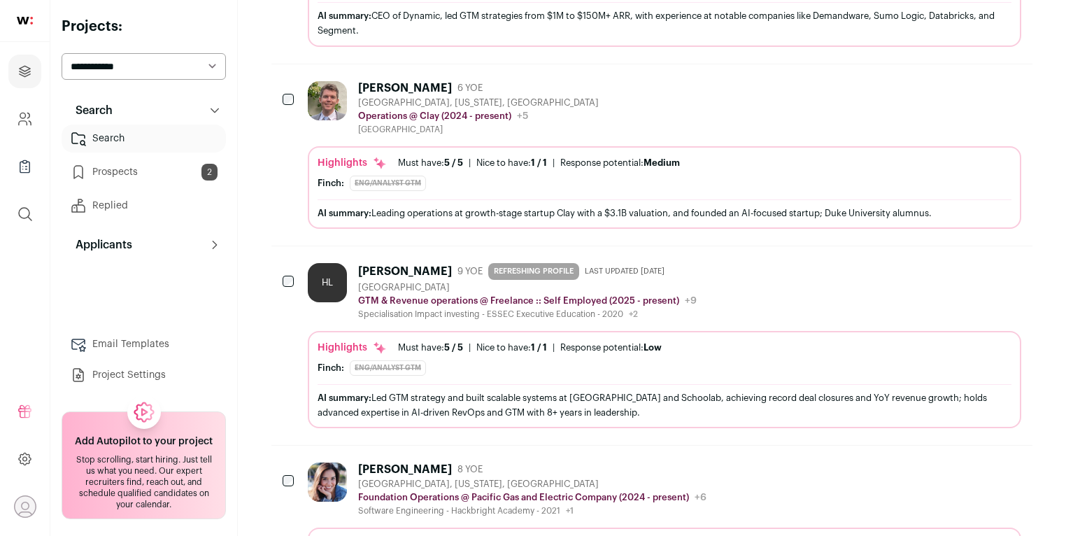
click at [461, 343] on span "5 / 5" at bounding box center [453, 347] width 19 height 9
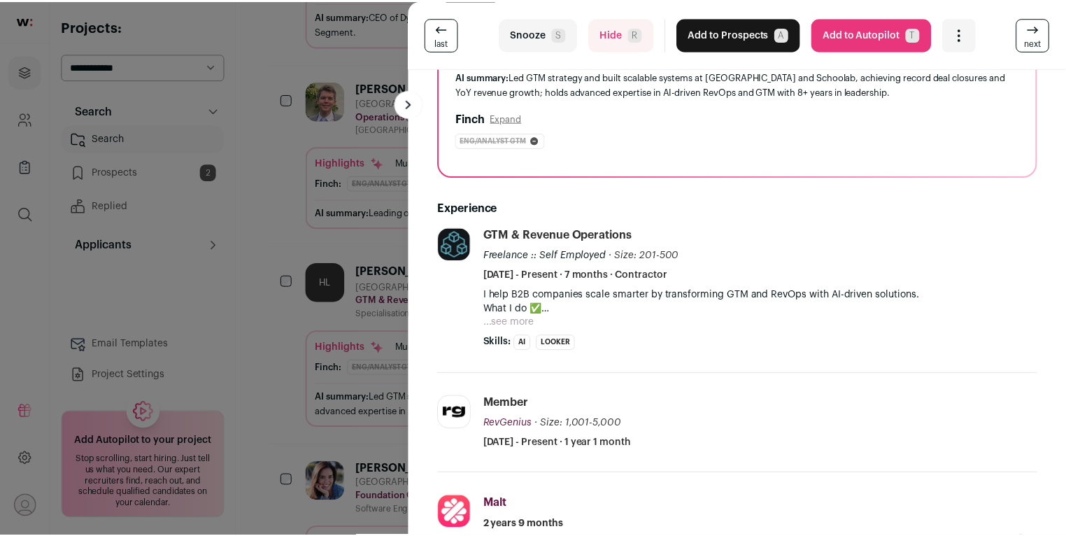
scroll to position [241, 0]
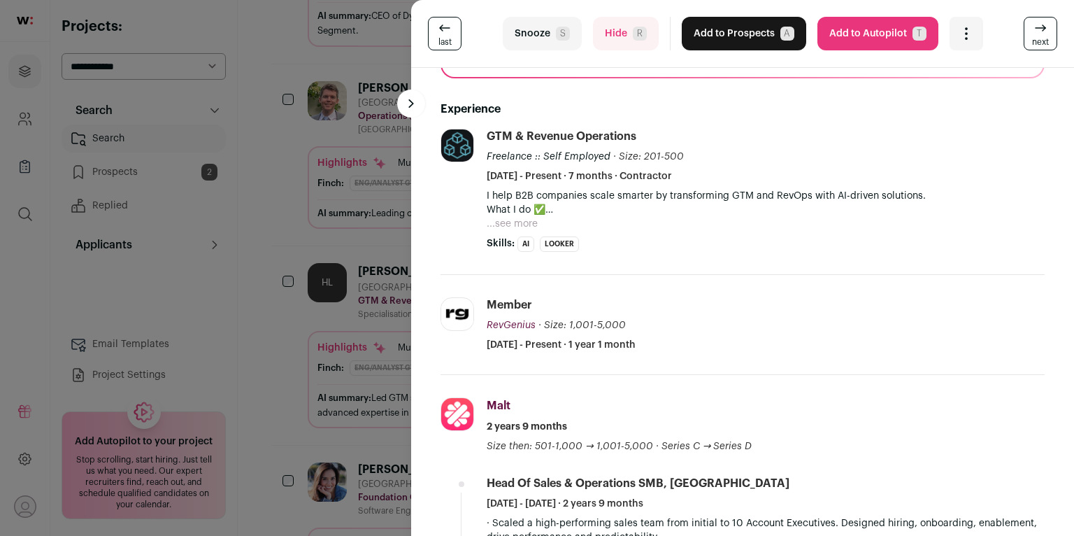
click at [307, 325] on div "last Snooze S Hide R Add to Prospects A Are you sure? [PERSON_NAME] is already …" at bounding box center [537, 268] width 1074 height 536
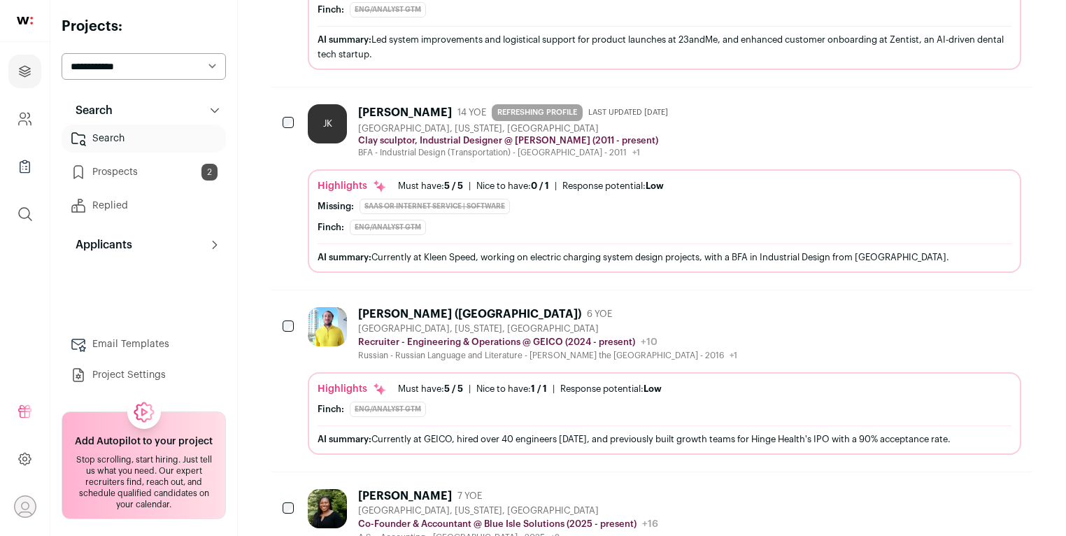
scroll to position [3043, 0]
click at [336, 311] on div at bounding box center [330, 333] width 45 height 54
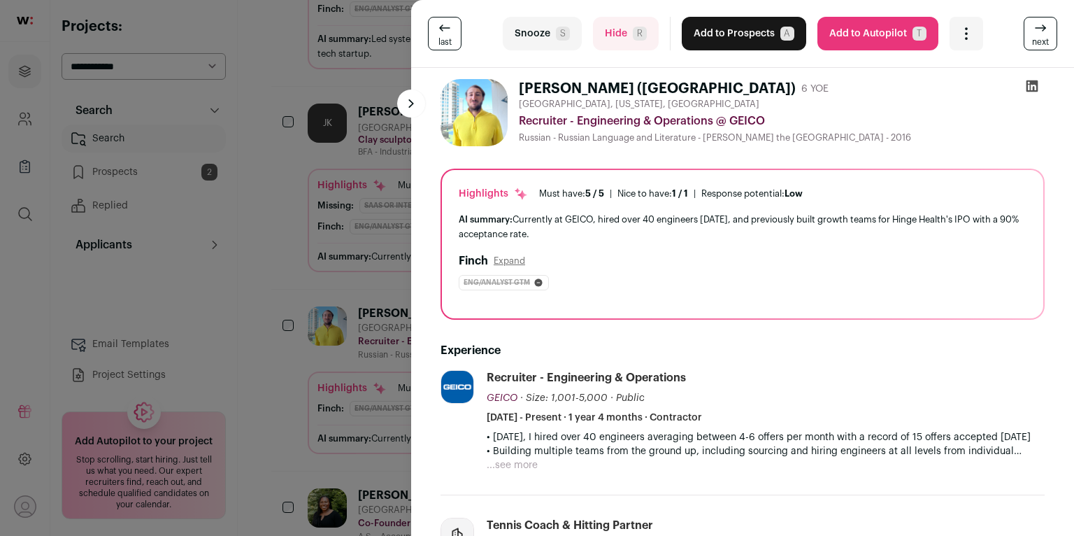
click at [623, 41] on button "Hide R" at bounding box center [626, 34] width 66 height 34
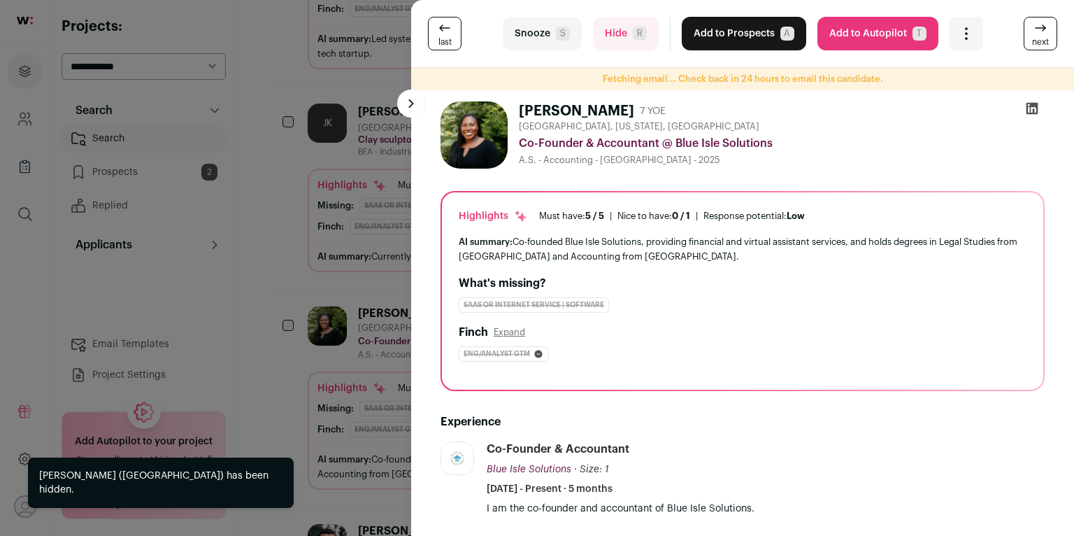
click at [271, 306] on div "last Snooze S Hide R Add to Prospects A Are you sure? [PERSON_NAME] is already …" at bounding box center [537, 268] width 1074 height 536
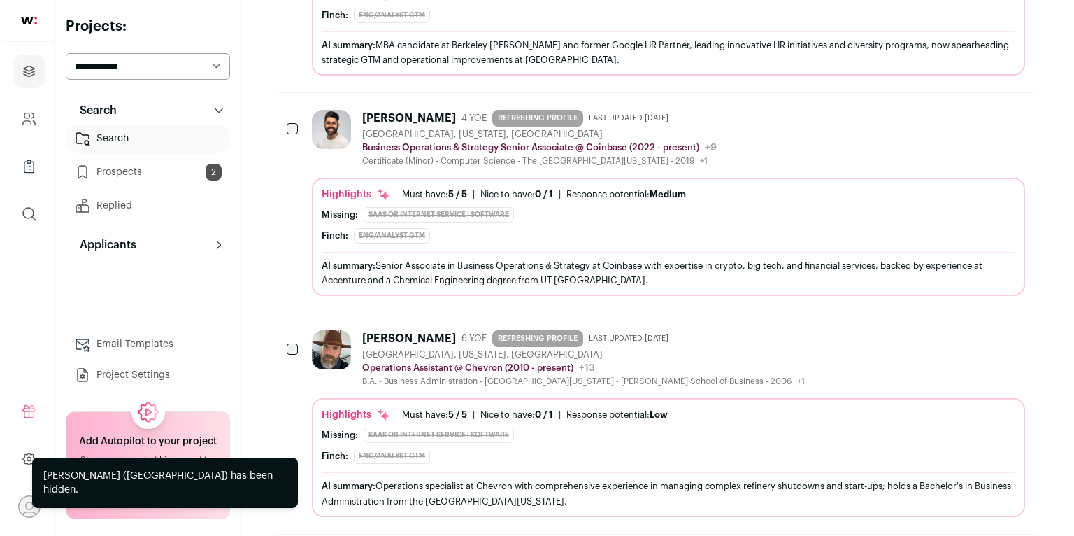
scroll to position [4258, 0]
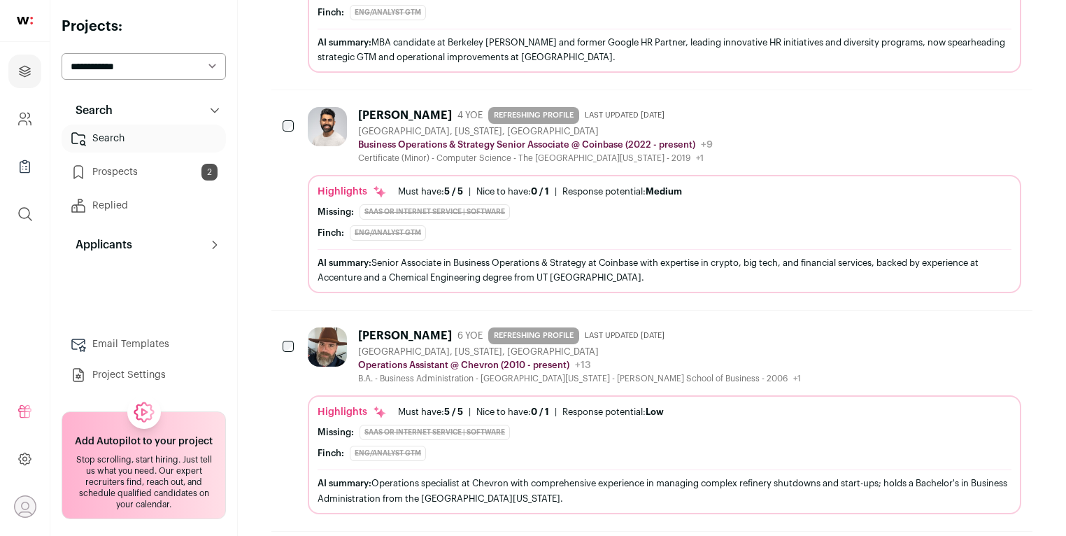
click at [464, 139] on p "Business Operations & Strategy Senior Associate @ Coinbase (2022 - present)" at bounding box center [526, 144] width 337 height 11
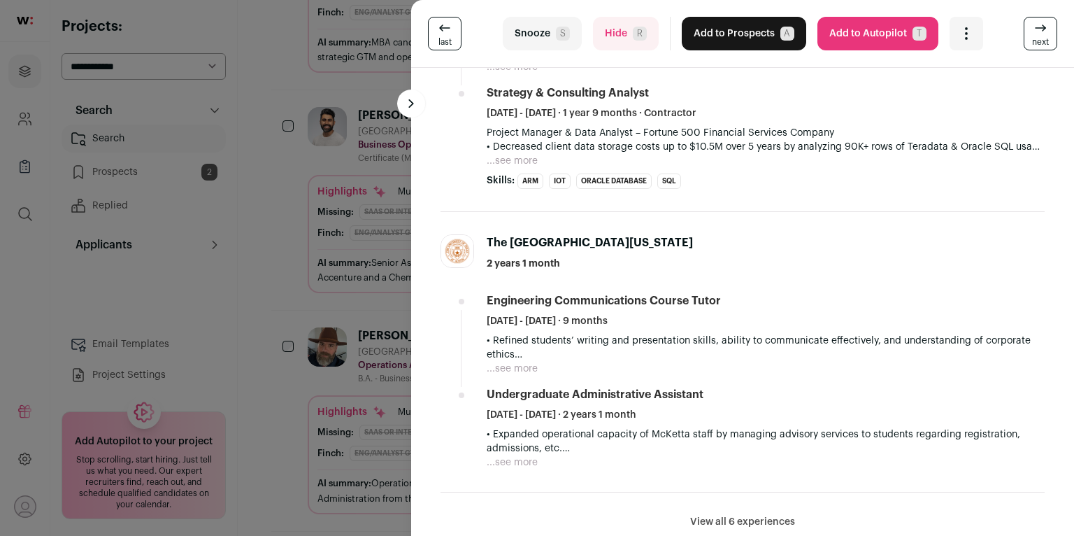
scroll to position [996, 0]
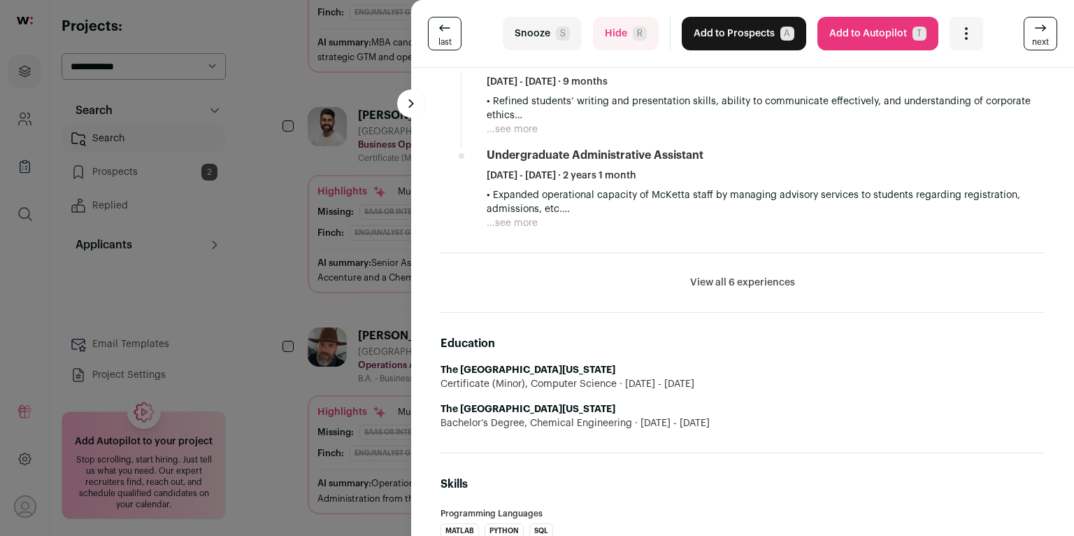
click at [703, 282] on button "View all 6 experiences" at bounding box center [742, 283] width 105 height 14
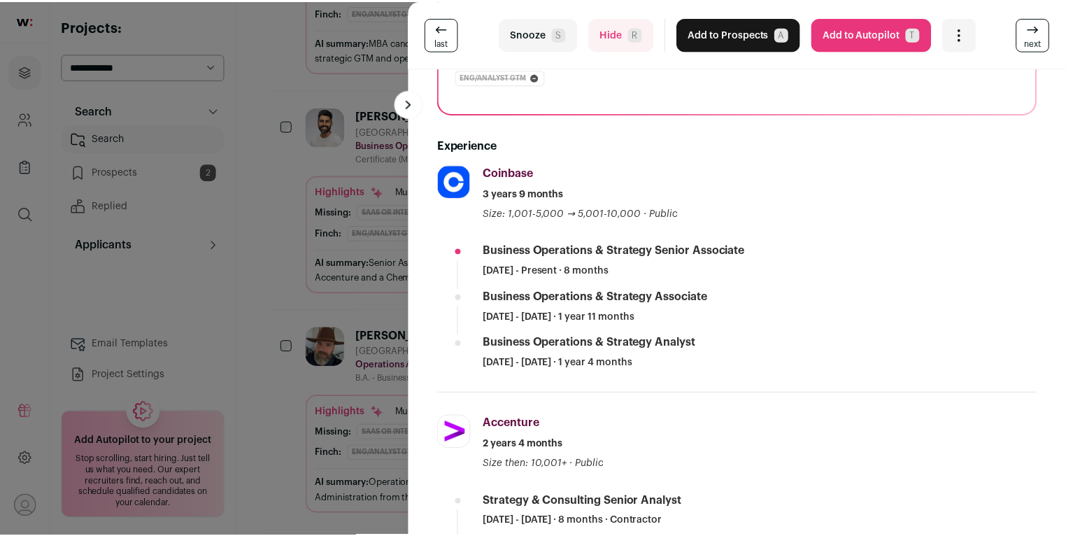
scroll to position [187, 0]
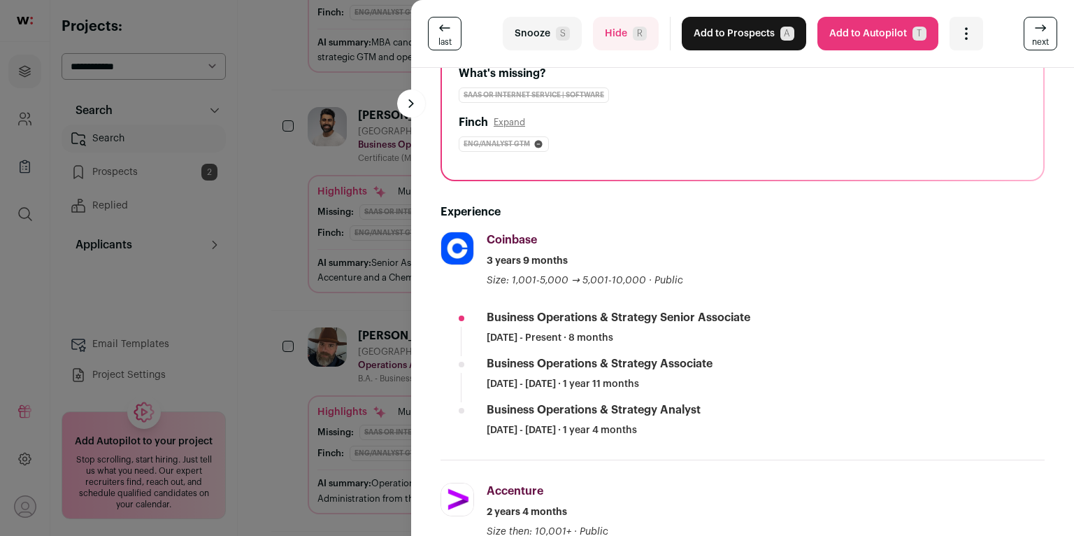
click at [372, 315] on div "last Snooze S Hide R Add to Prospects A Are you sure? [PERSON_NAME] is already …" at bounding box center [537, 268] width 1074 height 536
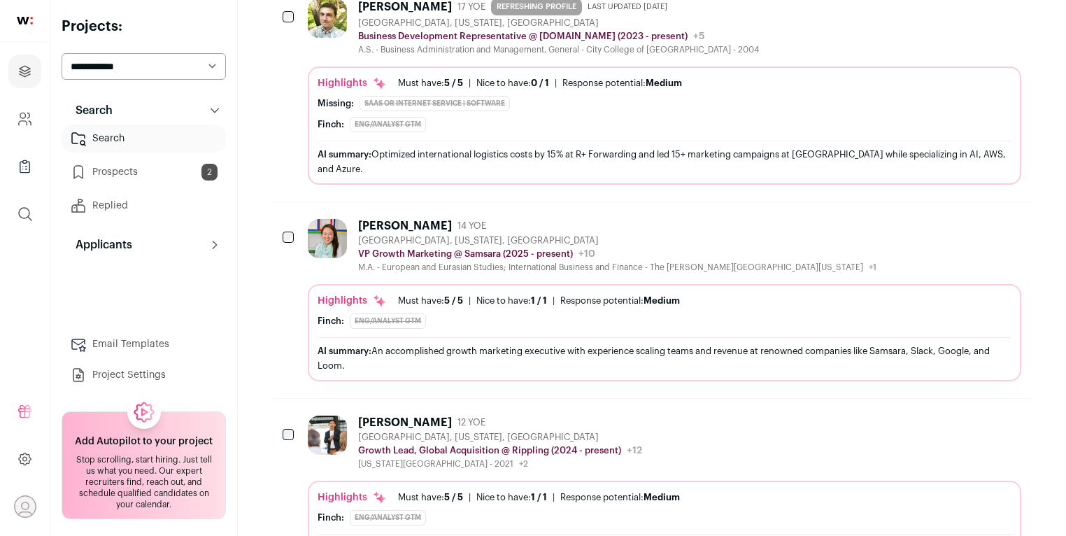
scroll to position [4833, 0]
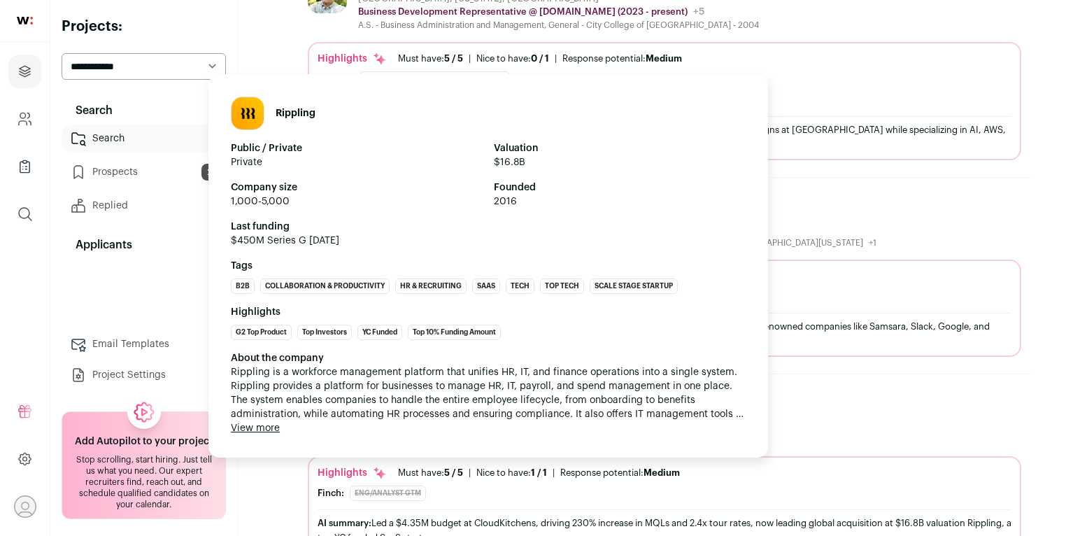
click at [553, 364] on div "About the company Rippling is a workforce management platform that unifies HR, …" at bounding box center [488, 393] width 515 height 84
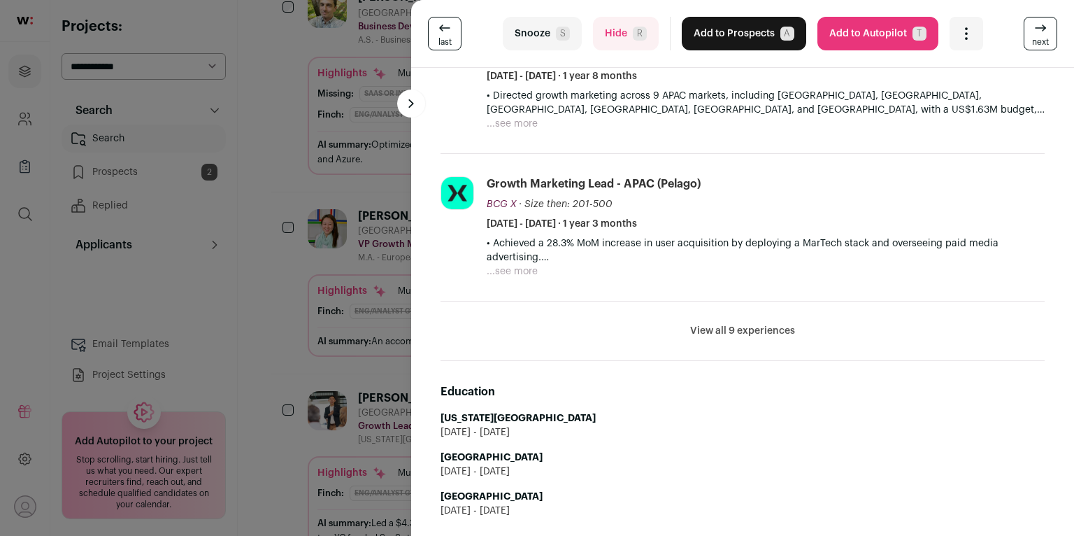
scroll to position [743, 0]
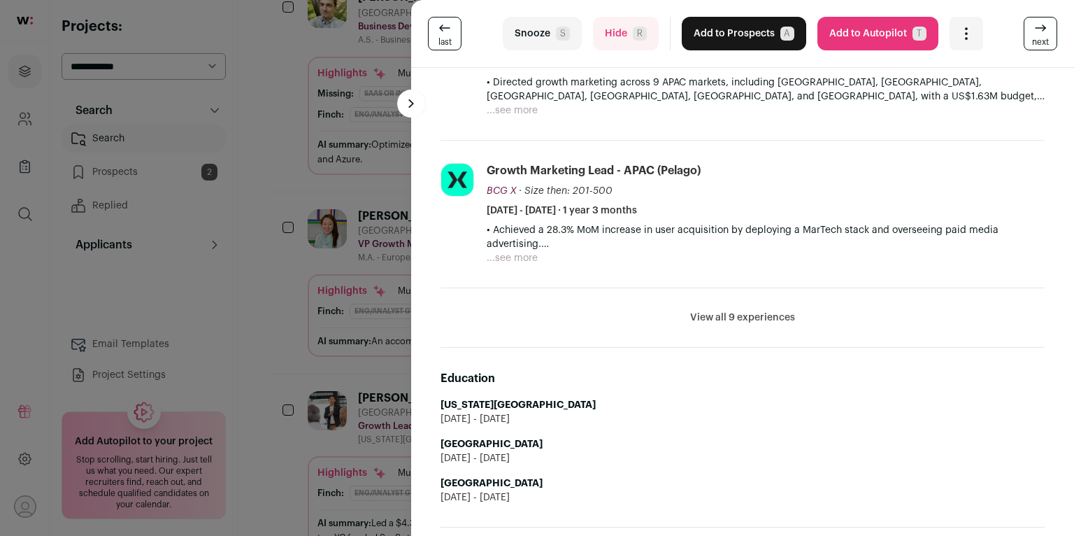
click at [737, 311] on button "View all 9 experiences" at bounding box center [742, 318] width 105 height 14
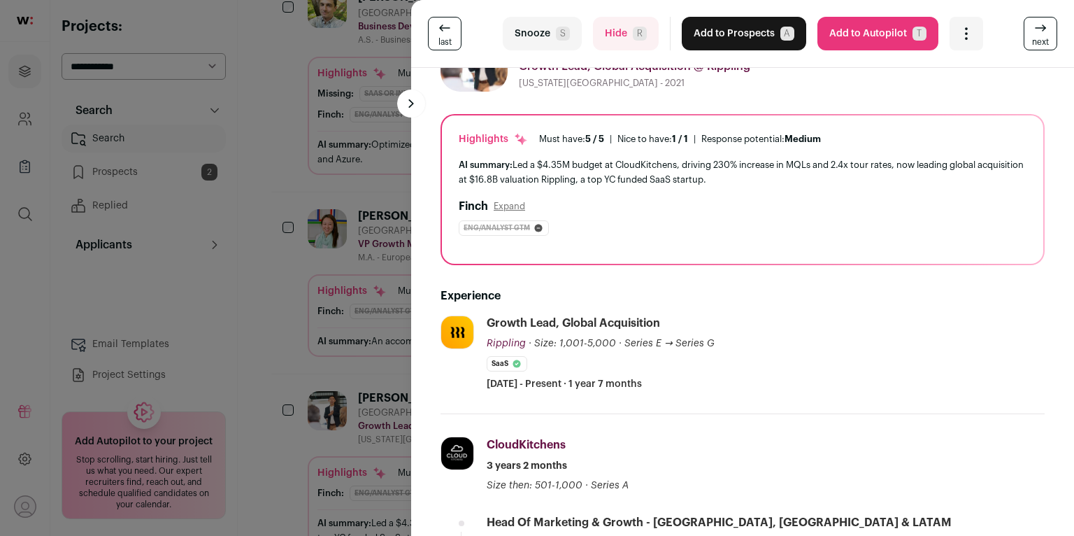
scroll to position [0, 0]
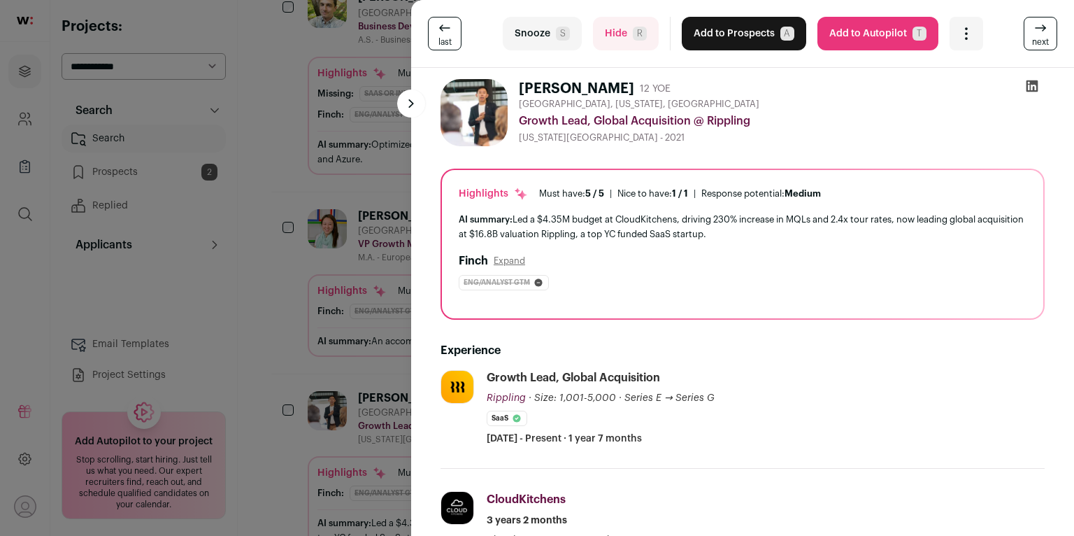
click at [514, 264] on button "Expand" at bounding box center [509, 260] width 31 height 11
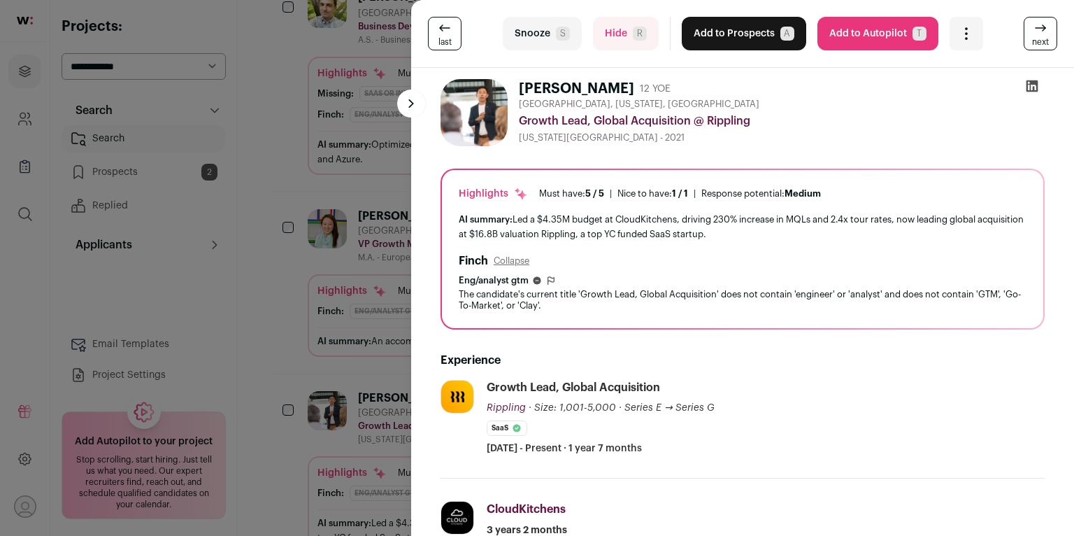
click at [745, 39] on button "Add to Prospects A" at bounding box center [744, 34] width 125 height 34
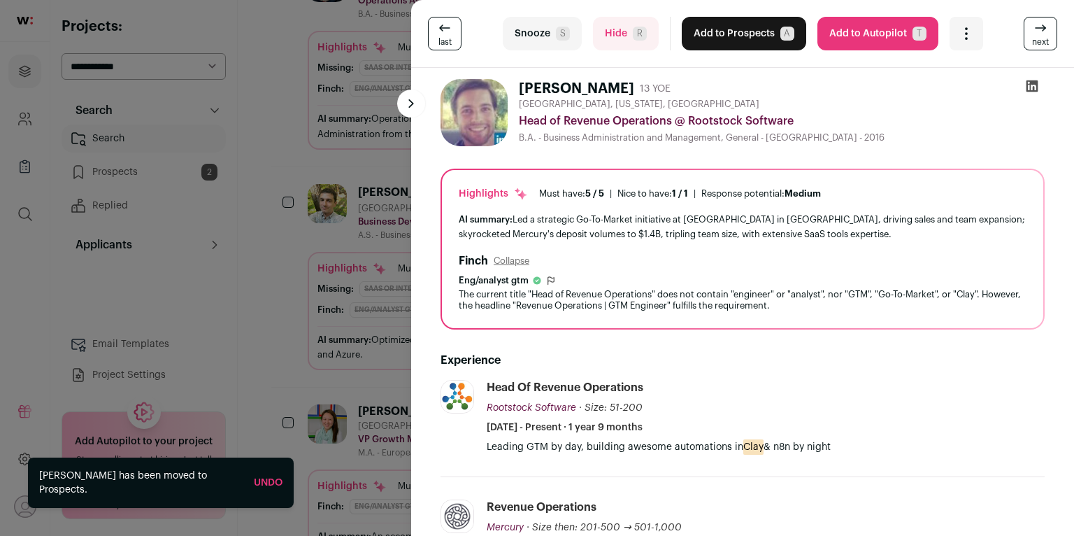
click at [283, 383] on div "last Snooze S Hide R Add to Prospects A Are you sure? [PERSON_NAME] is already …" at bounding box center [537, 268] width 1074 height 536
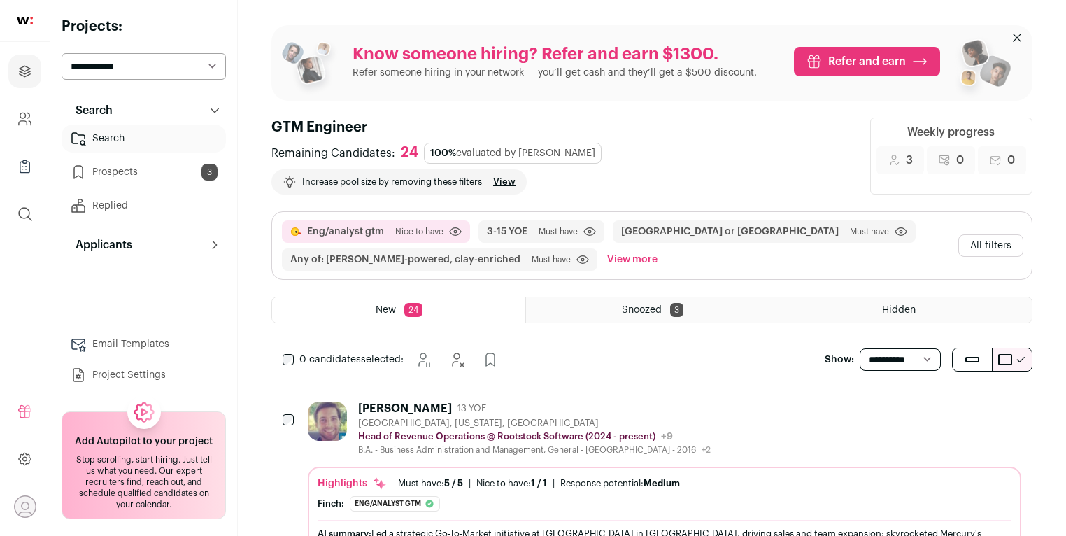
click at [837, 234] on button "All filters" at bounding box center [990, 245] width 65 height 22
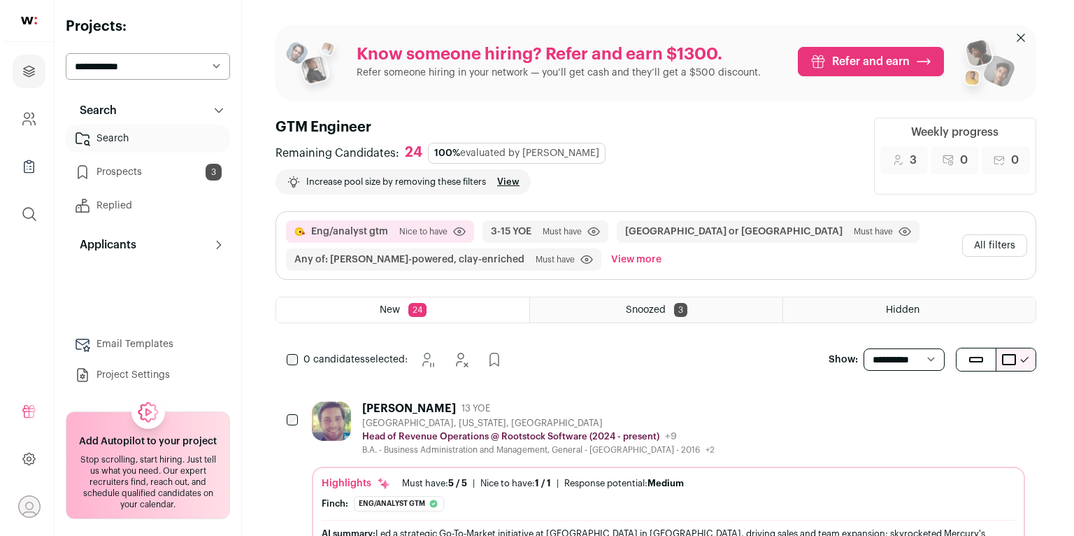
scroll to position [208, 0]
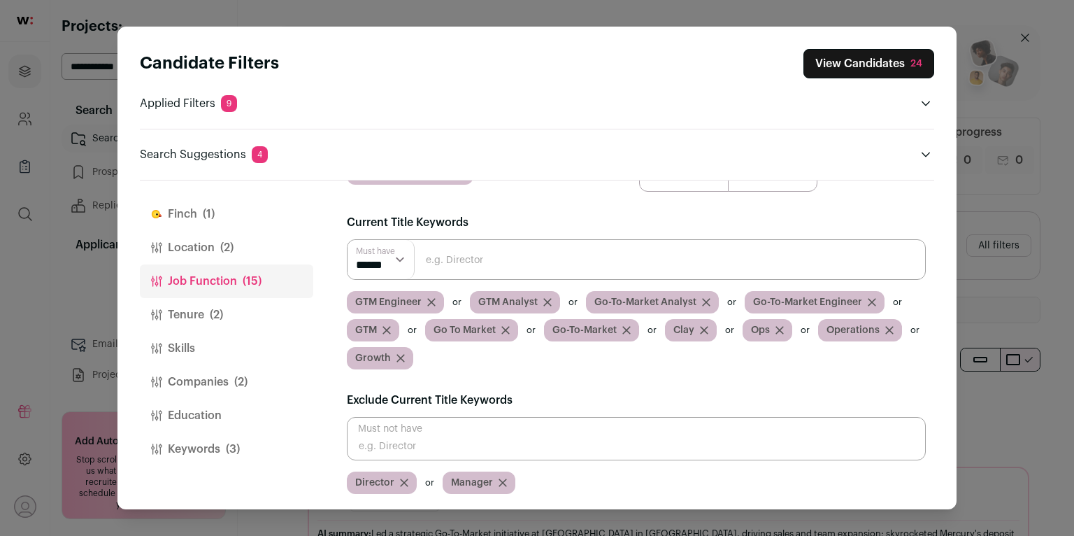
click at [197, 450] on button "Keywords (3)" at bounding box center [226, 449] width 173 height 34
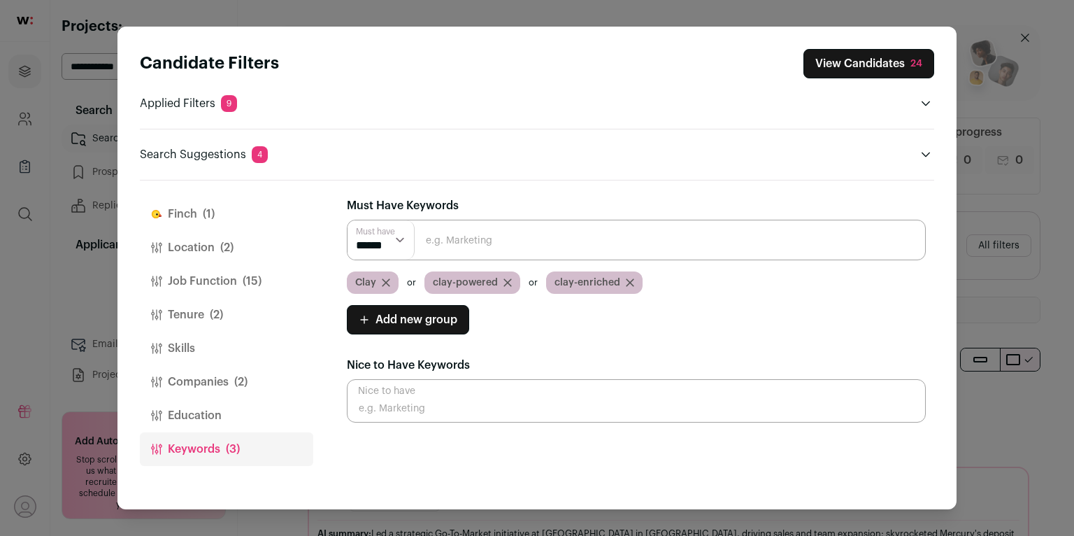
click at [837, 315] on div "Candidate Filters View Candidates 24 Applied Filters 9 Eng/analyst gtm Must hav…" at bounding box center [537, 268] width 1074 height 536
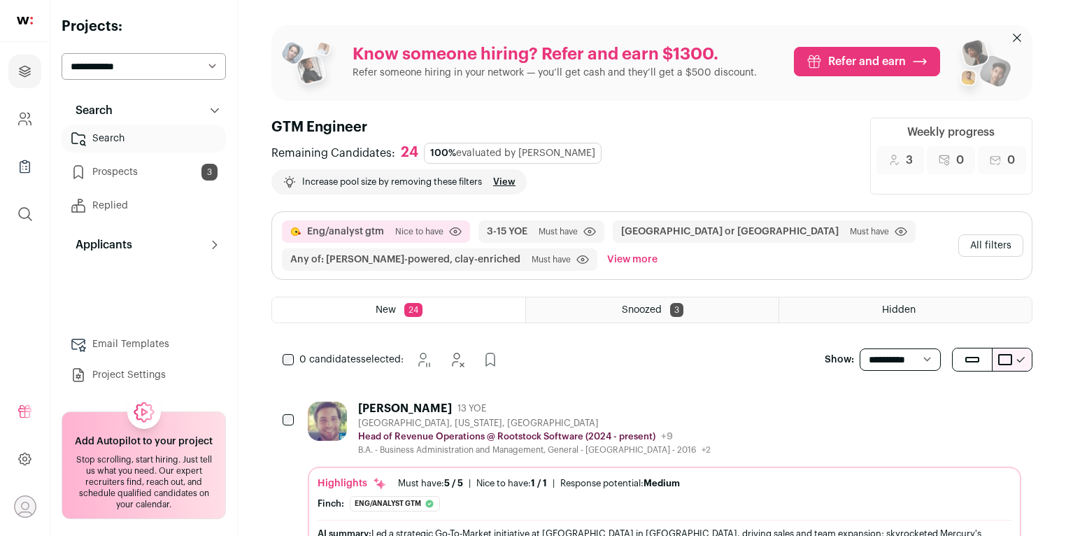
click at [168, 163] on link "Prospects 3" at bounding box center [144, 172] width 164 height 28
